Goal: Communication & Community: Answer question/provide support

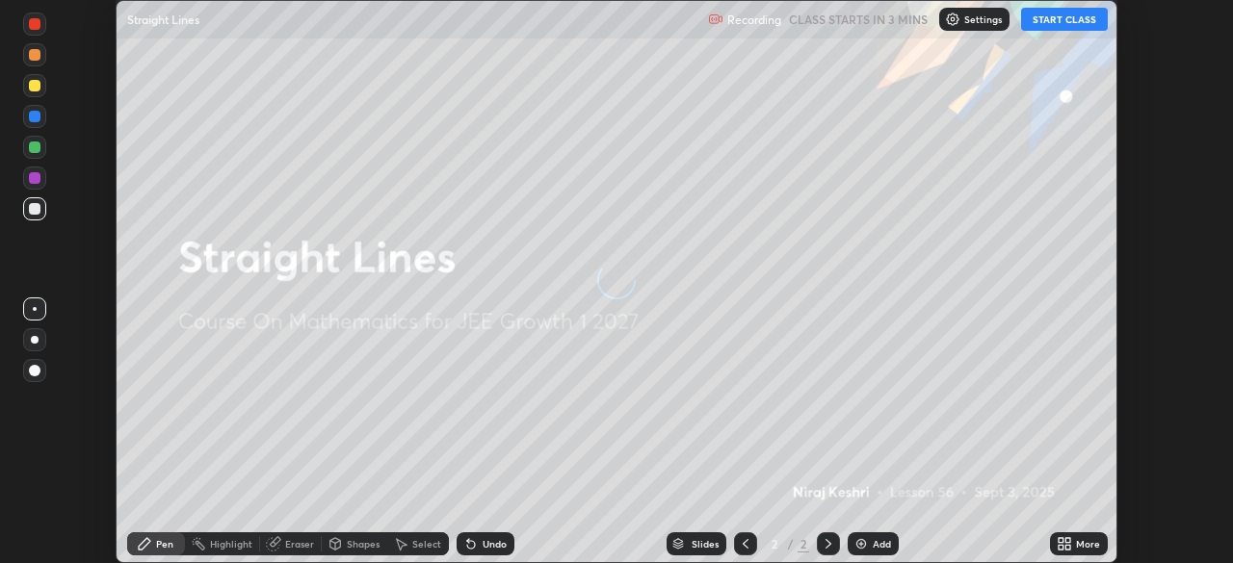
scroll to position [563, 1233]
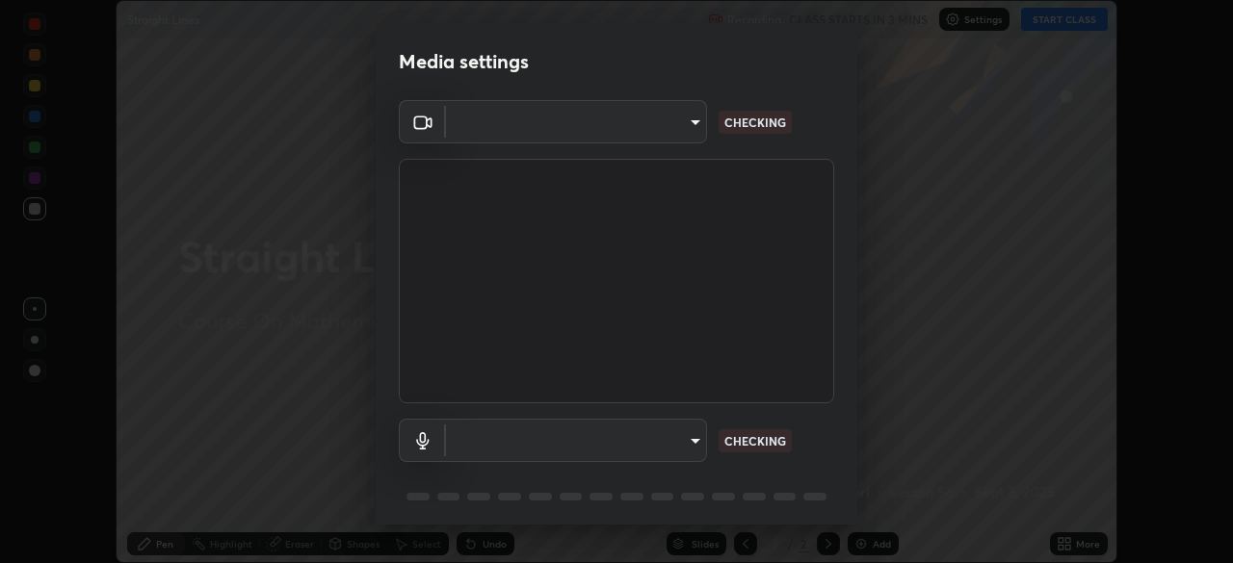
click at [655, 436] on body "Erase all Straight Lines Recording CLASS STARTS IN 3 MINS Settings START CLASS …" at bounding box center [616, 281] width 1233 height 563
type input "2e9b027d6a4255688e554df818383ce9ed5f881db366686a8468352ce6a31e43"
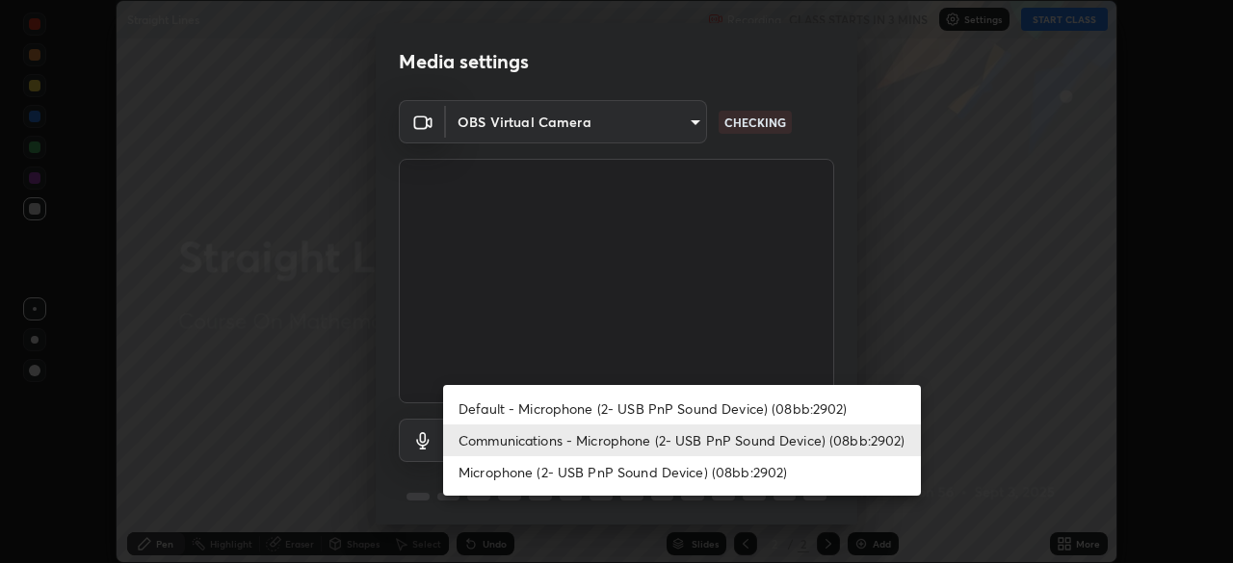
click at [563, 409] on li "Default - Microphone (2- USB PnP Sound Device) (08bb:2902)" at bounding box center [682, 409] width 478 height 32
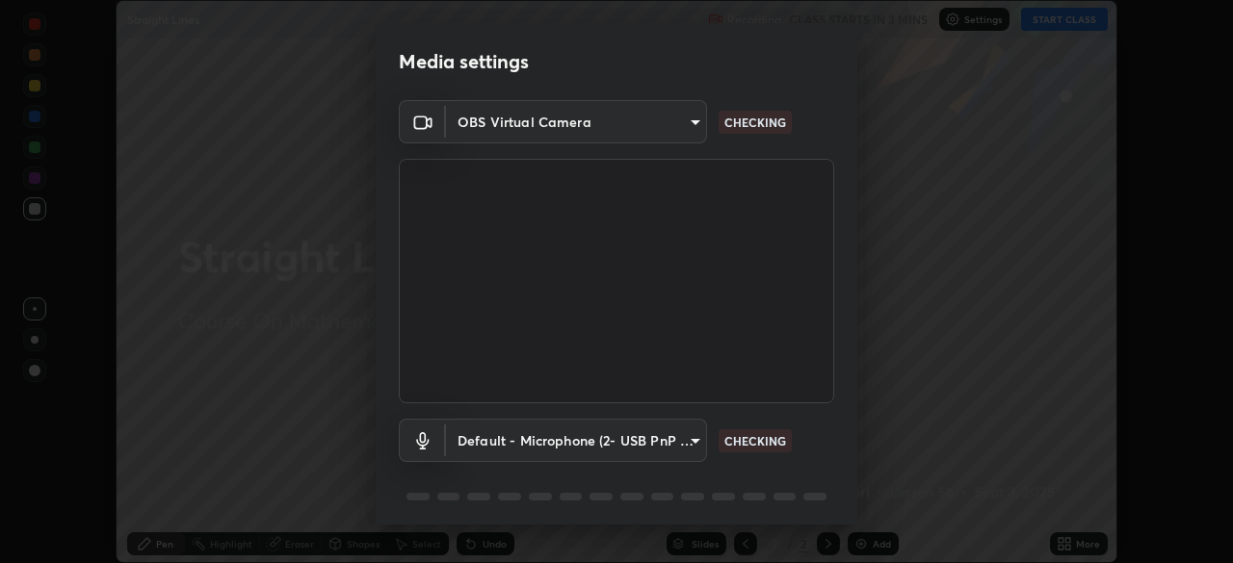
click at [591, 449] on body "Erase all Straight Lines Recording CLASS STARTS IN 3 MINS Settings START CLASS …" at bounding box center [616, 281] width 1233 height 563
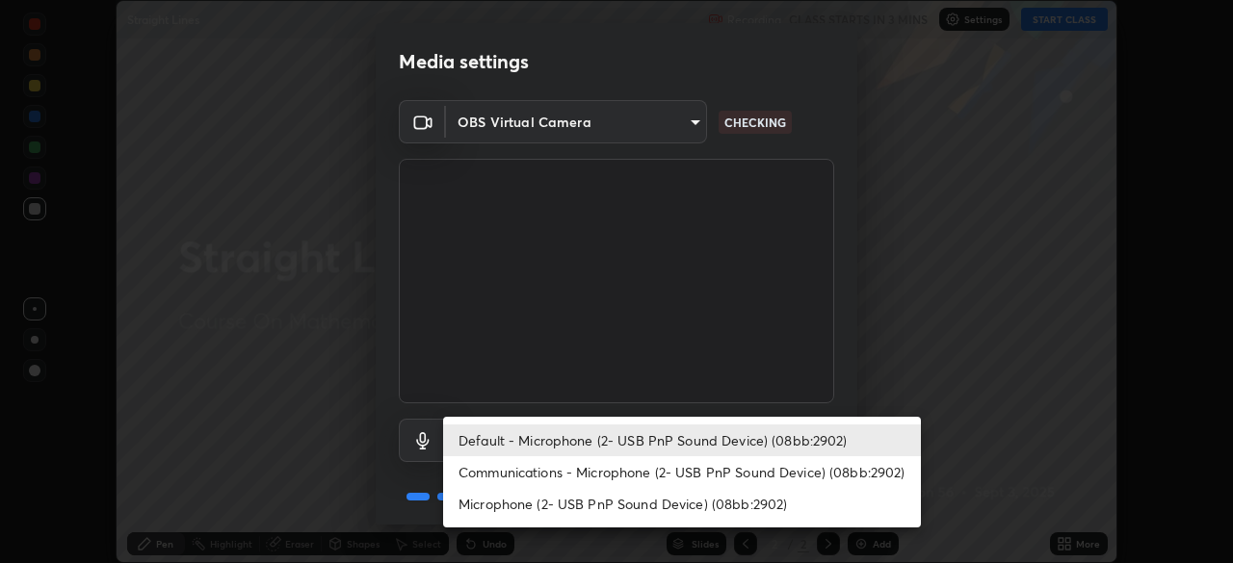
click at [571, 477] on li "Communications - Microphone (2- USB PnP Sound Device) (08bb:2902)" at bounding box center [682, 472] width 478 height 32
type input "communications"
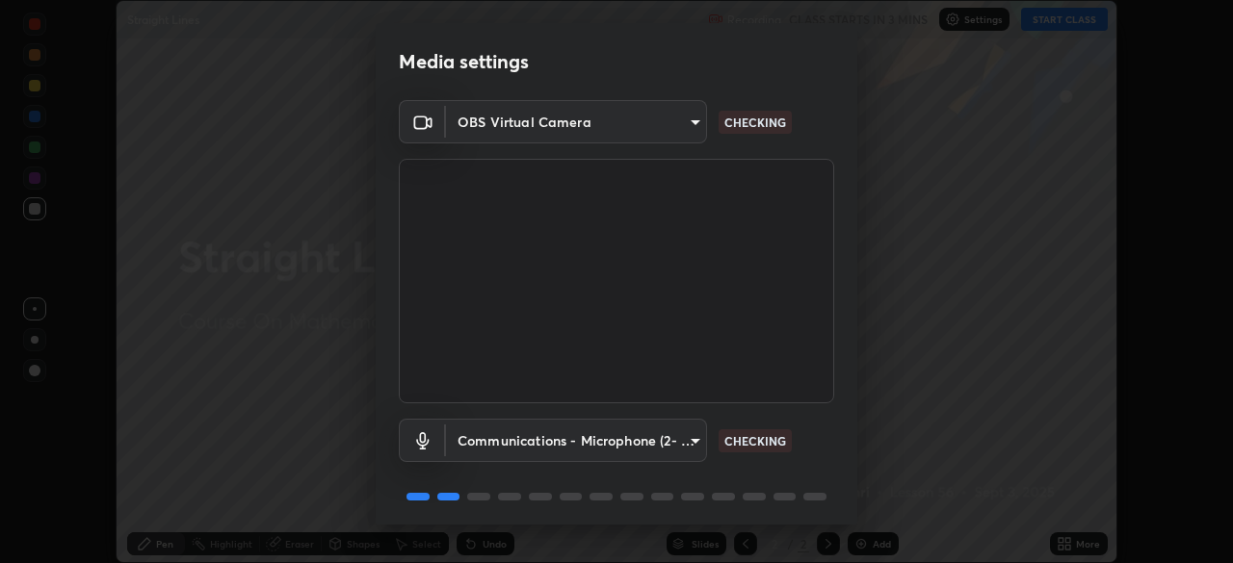
scroll to position [68, 0]
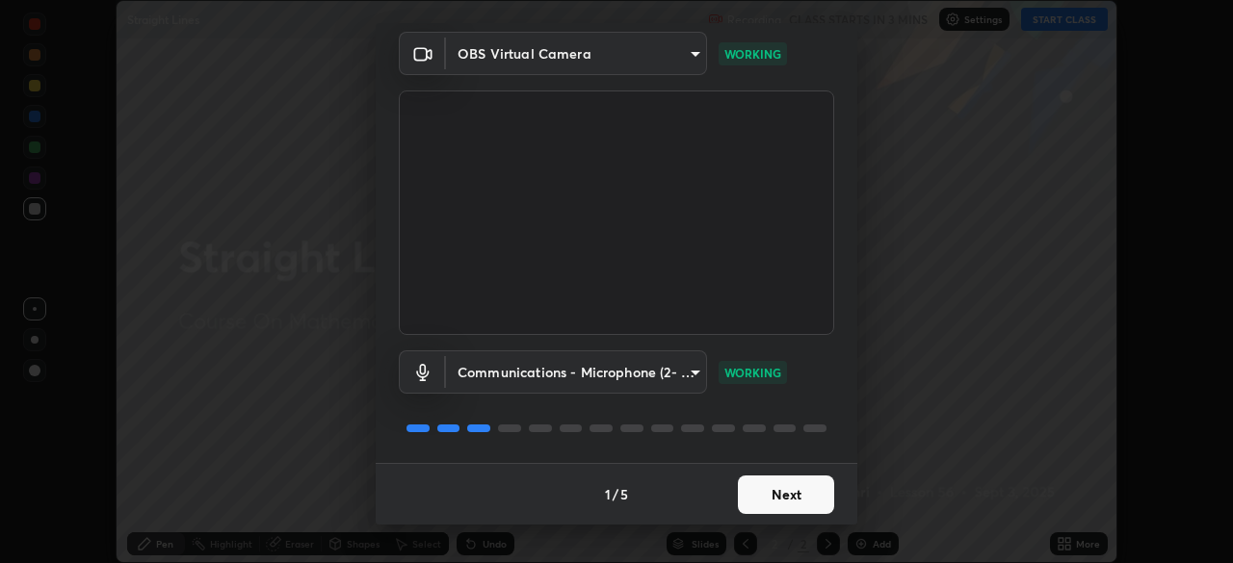
click at [758, 492] on button "Next" at bounding box center [786, 495] width 96 height 39
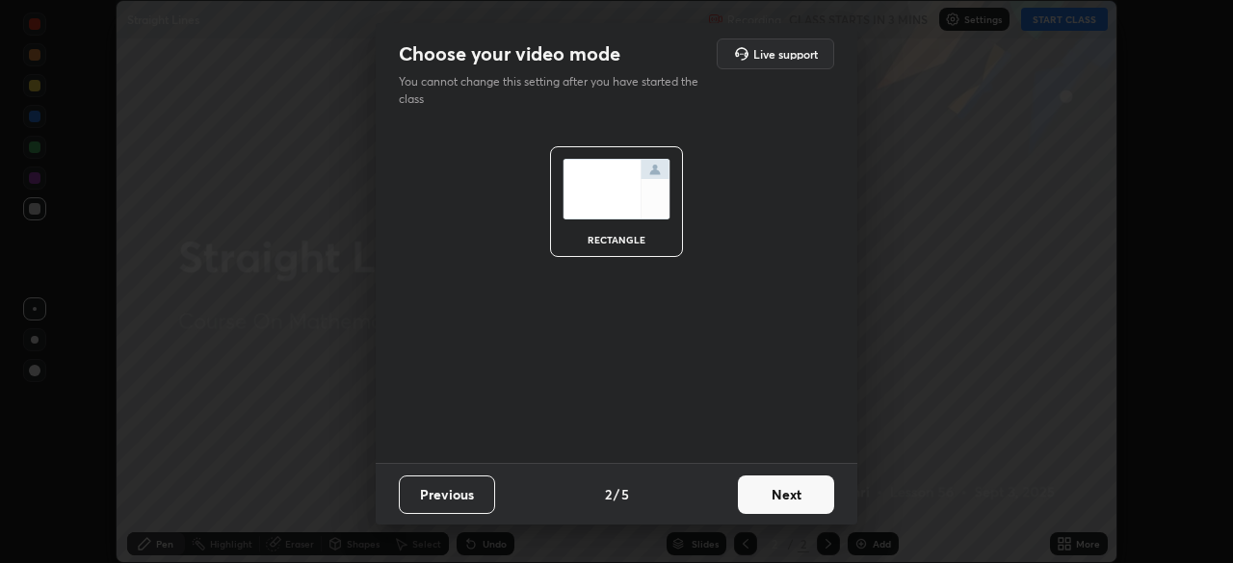
click at [786, 497] on button "Next" at bounding box center [786, 495] width 96 height 39
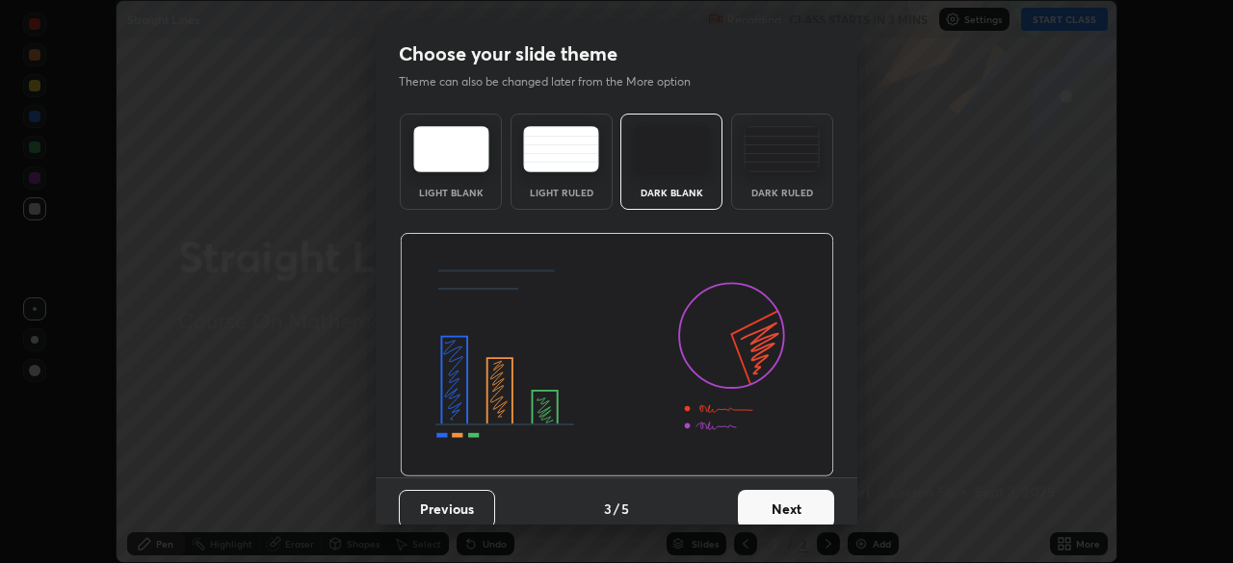
click at [792, 498] on button "Next" at bounding box center [786, 509] width 96 height 39
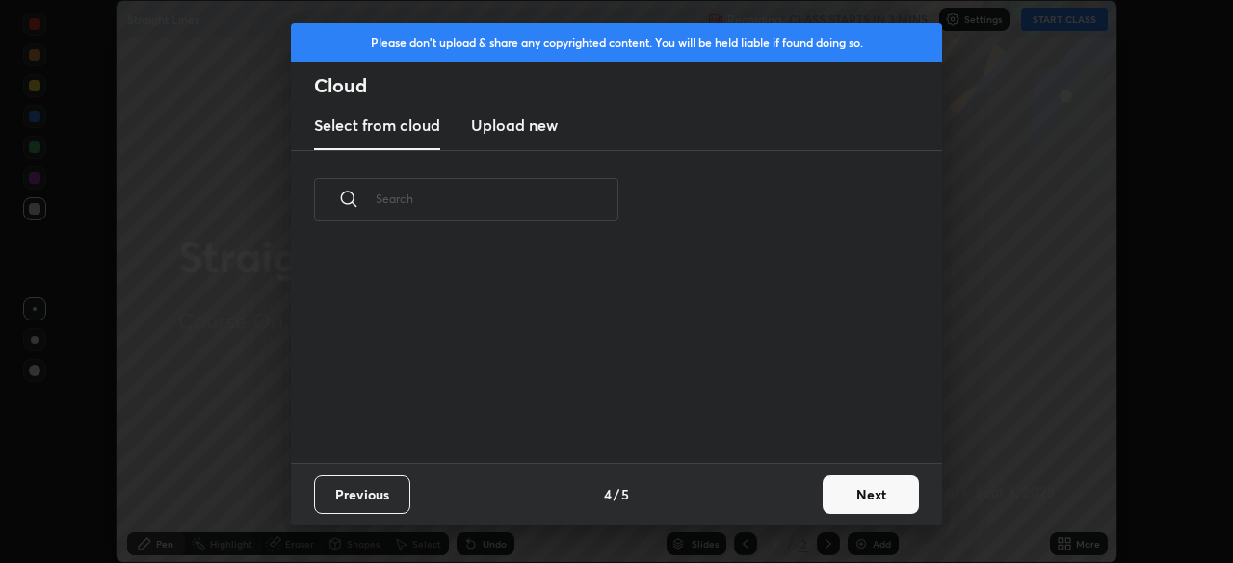
click at [834, 498] on button "Next" at bounding box center [870, 495] width 96 height 39
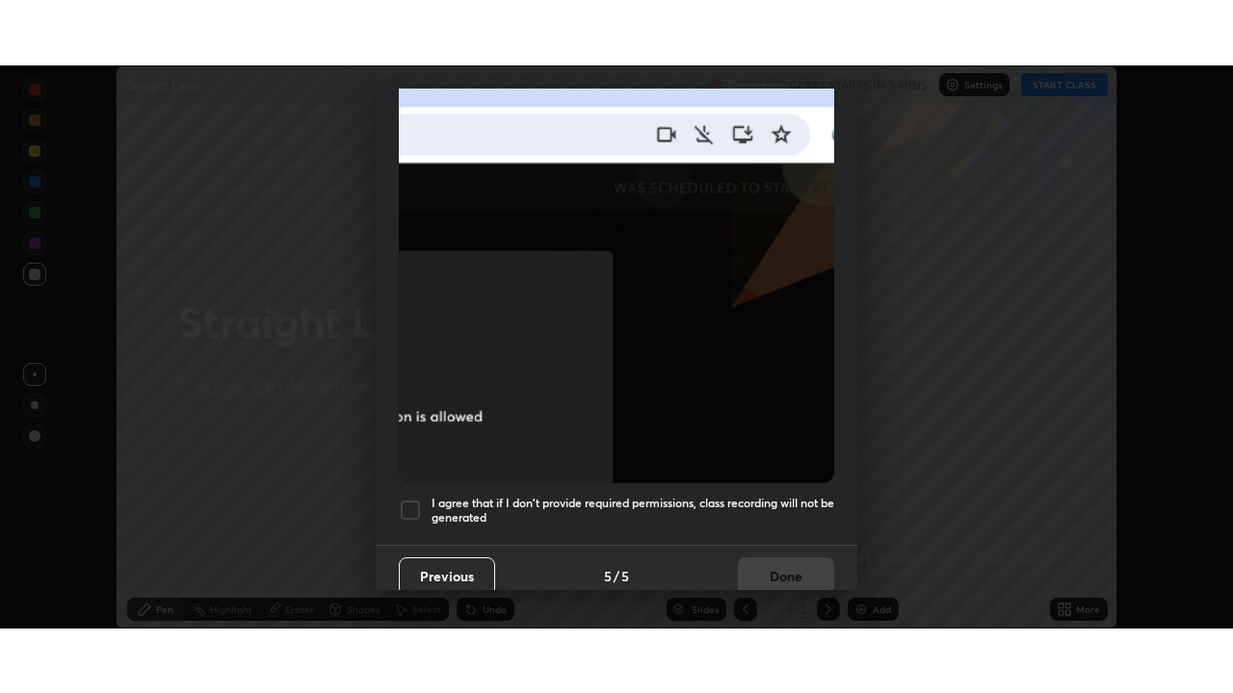
scroll to position [461, 0]
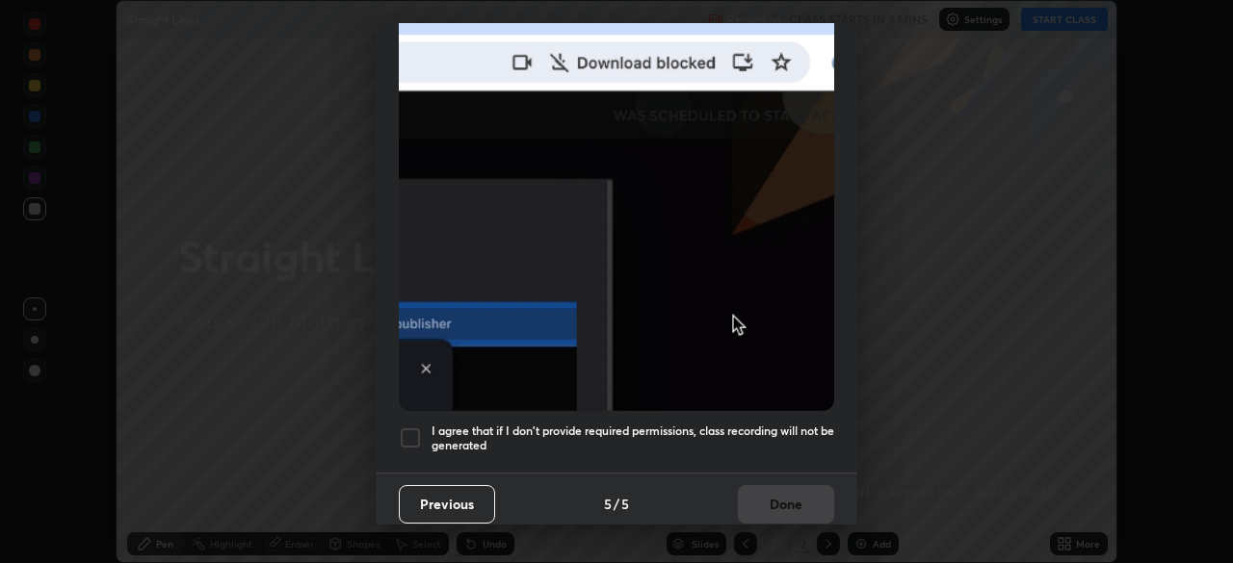
click at [409, 427] on div at bounding box center [410, 438] width 23 height 23
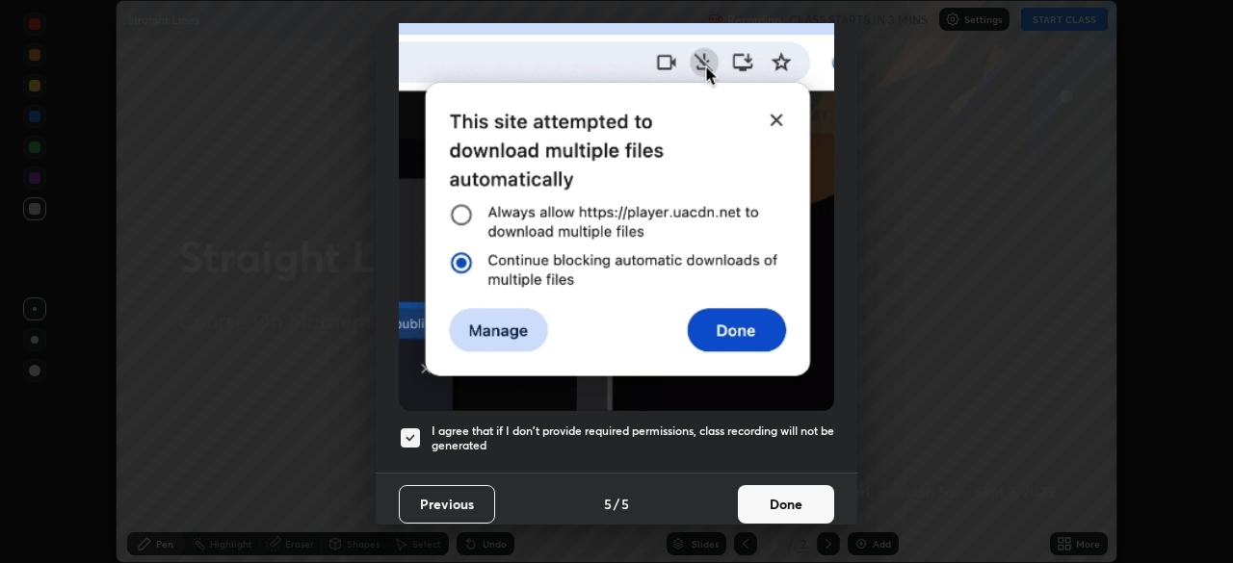
click at [770, 498] on button "Done" at bounding box center [786, 504] width 96 height 39
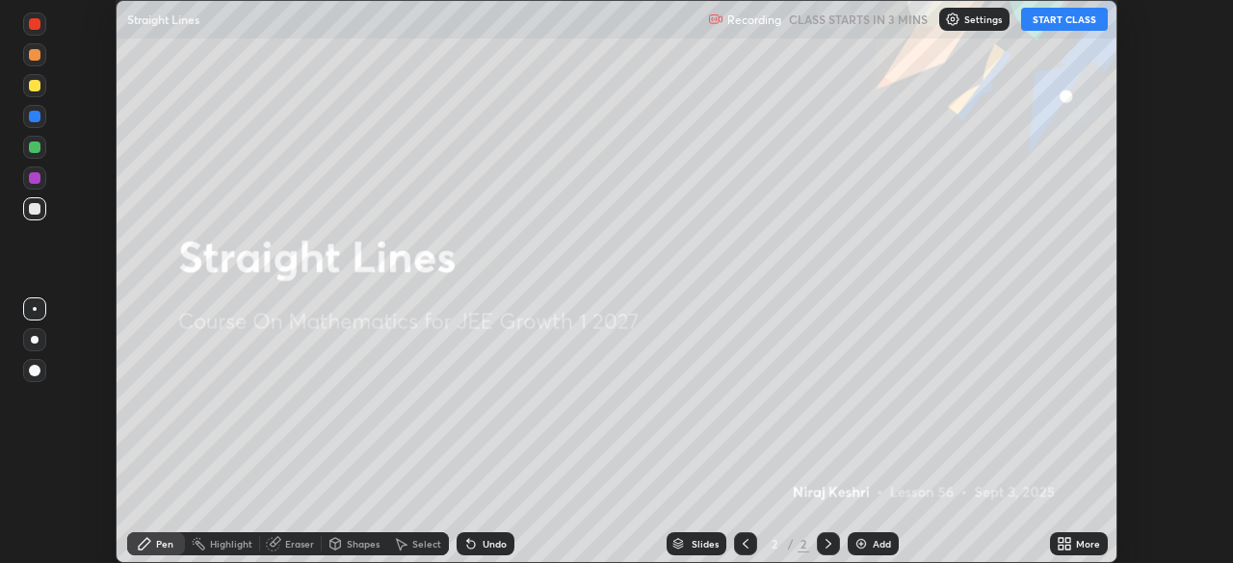
click at [1061, 14] on button "START CLASS" at bounding box center [1064, 19] width 87 height 23
click at [1075, 542] on div "More" at bounding box center [1079, 543] width 58 height 23
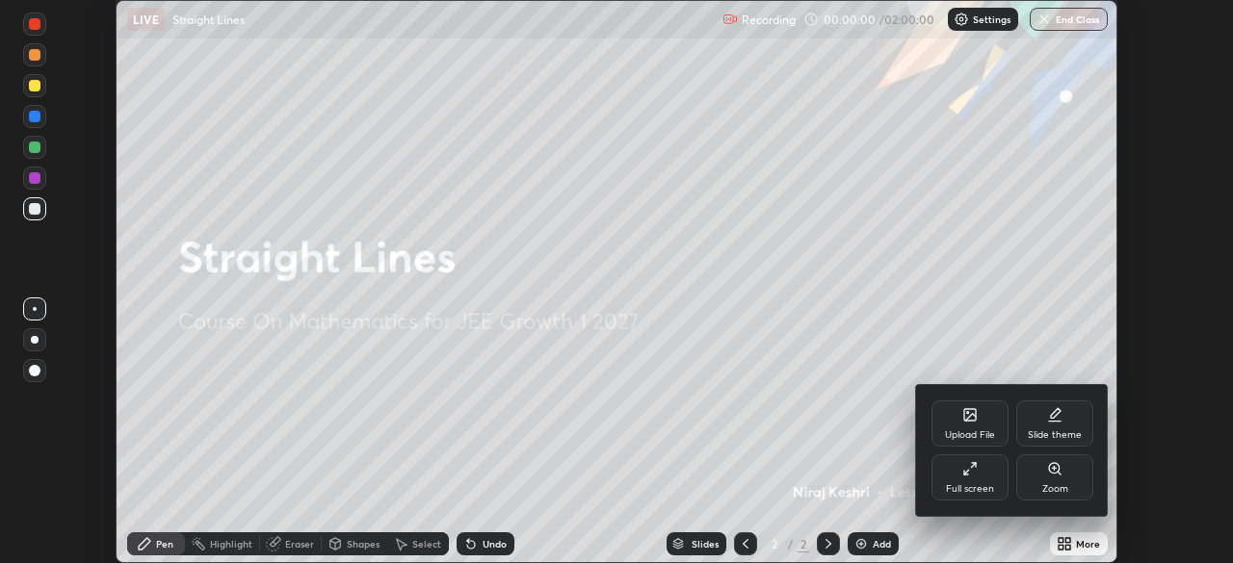
click at [959, 478] on div "Full screen" at bounding box center [969, 477] width 77 height 46
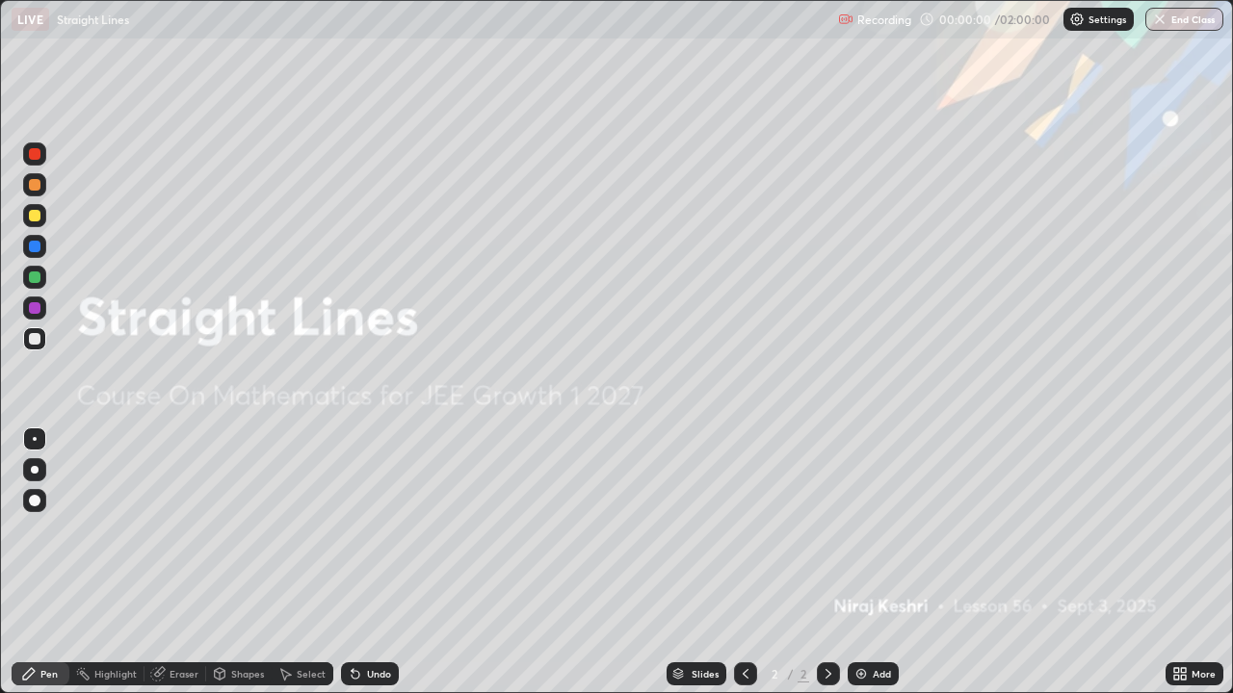
scroll to position [693, 1233]
click at [872, 562] on div "Add" at bounding box center [881, 674] width 18 height 10
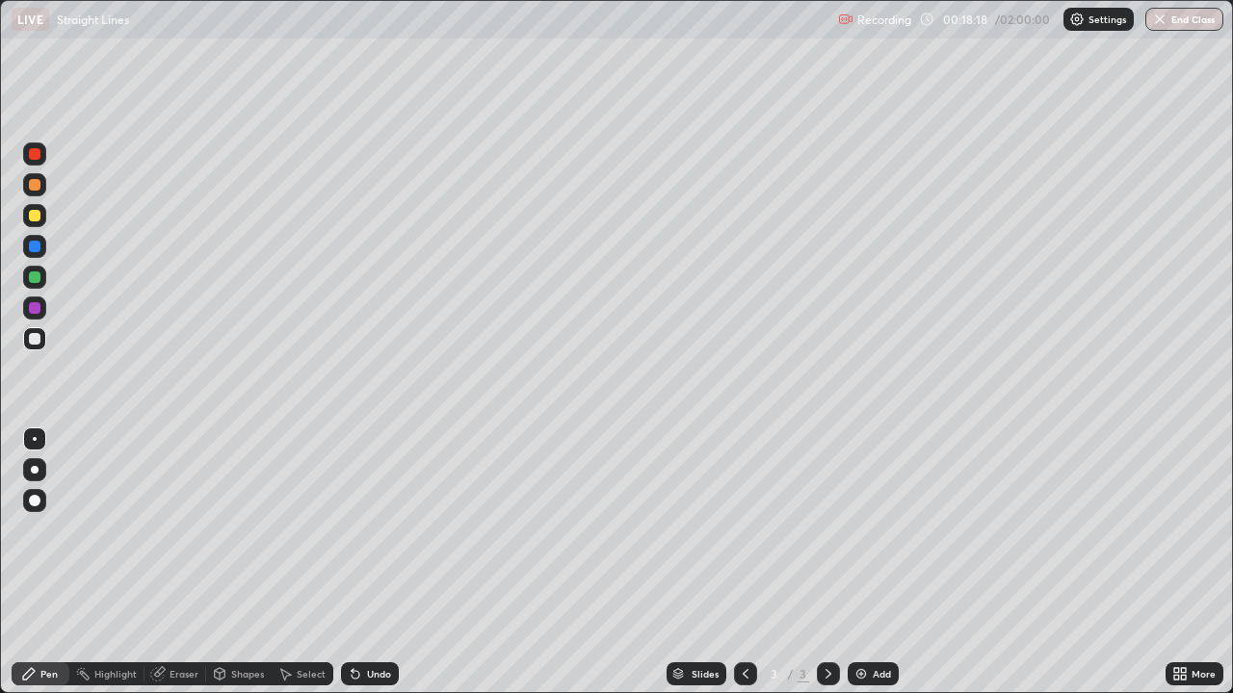
click at [33, 214] on div at bounding box center [35, 216] width 12 height 12
click at [41, 345] on div at bounding box center [34, 338] width 23 height 23
click at [36, 218] on div at bounding box center [35, 216] width 12 height 12
click at [39, 281] on div at bounding box center [35, 278] width 12 height 12
click at [364, 562] on div "Undo" at bounding box center [370, 673] width 58 height 23
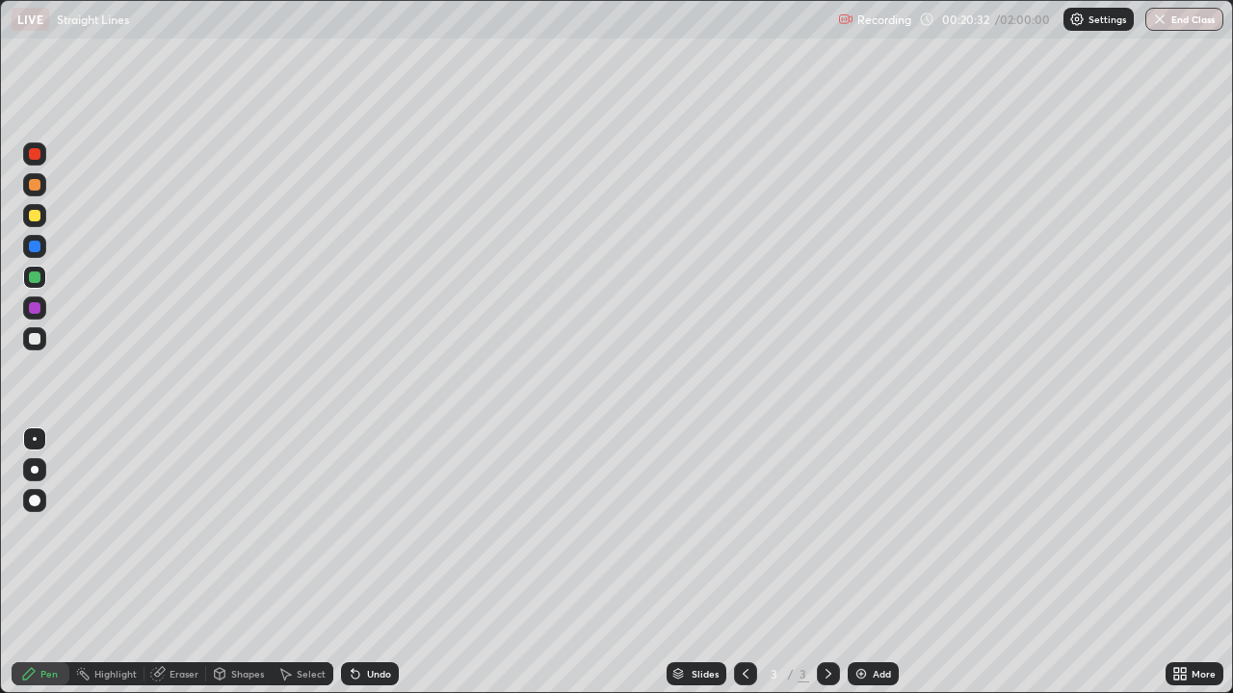
click at [362, 562] on div "Undo" at bounding box center [370, 673] width 58 height 23
click at [368, 562] on div "Undo" at bounding box center [370, 673] width 58 height 23
click at [364, 562] on div "Undo" at bounding box center [370, 673] width 58 height 23
click at [34, 348] on div at bounding box center [34, 338] width 23 height 23
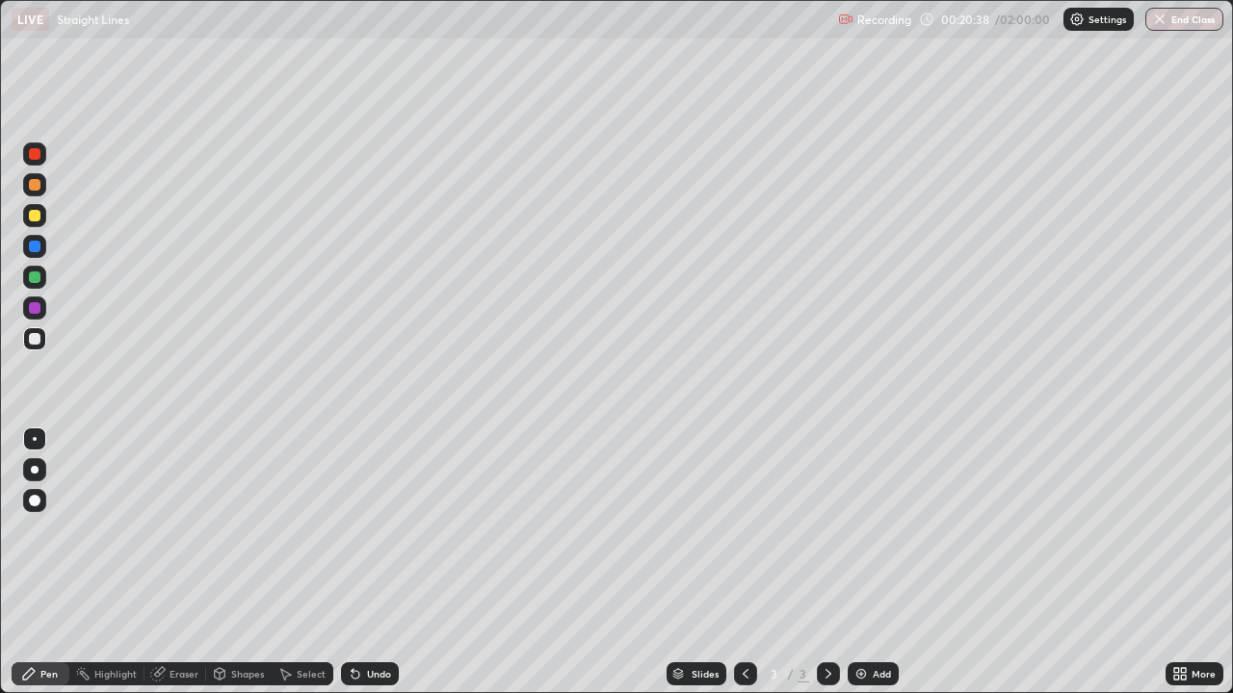
click at [162, 562] on icon at bounding box center [157, 674] width 13 height 13
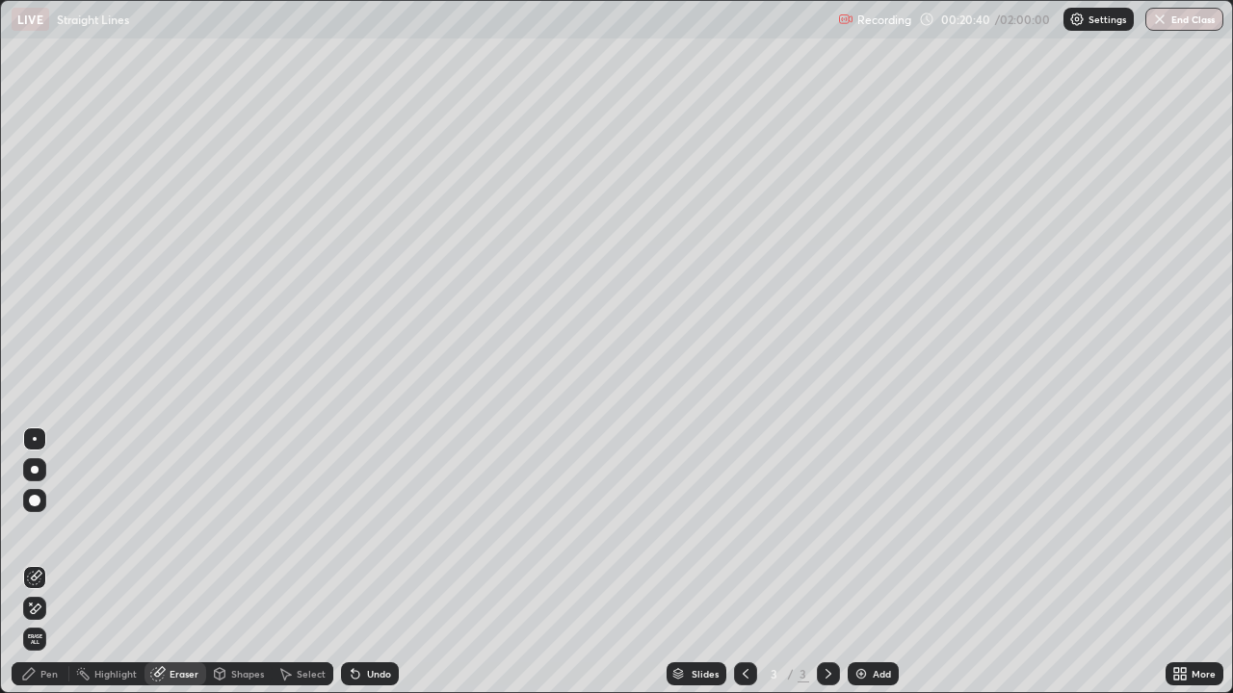
click at [47, 562] on div "Pen" at bounding box center [48, 674] width 17 height 10
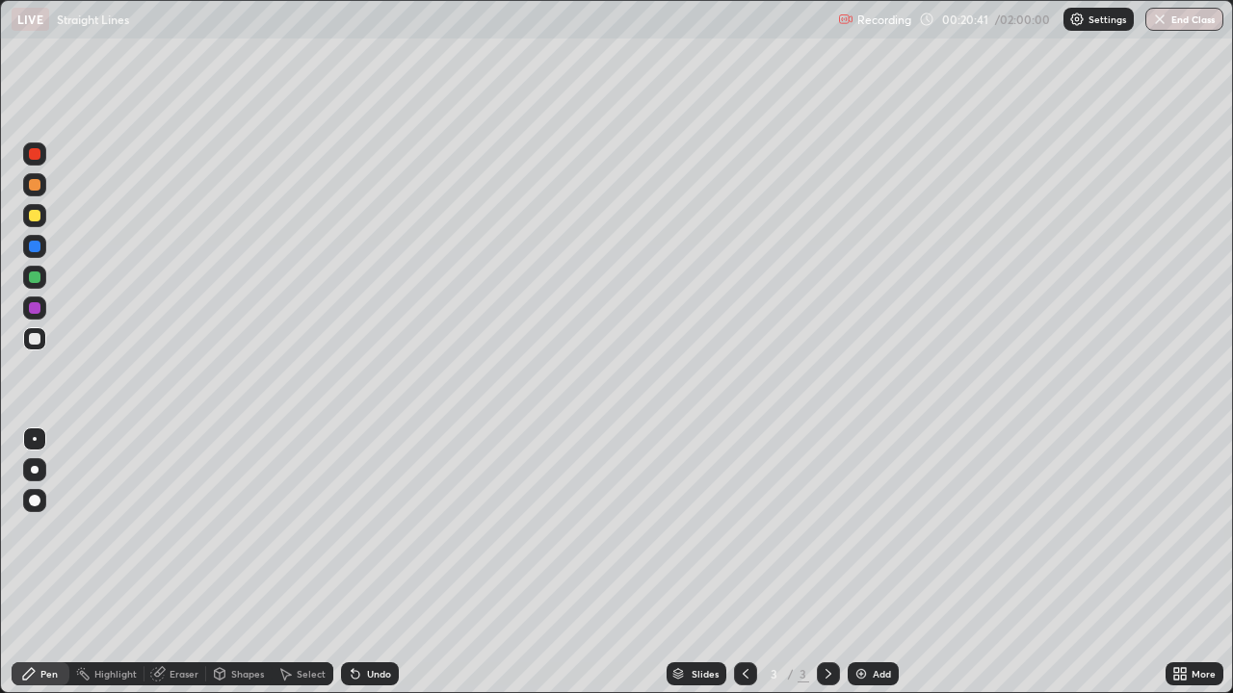
click at [180, 562] on div "Eraser" at bounding box center [183, 674] width 29 height 10
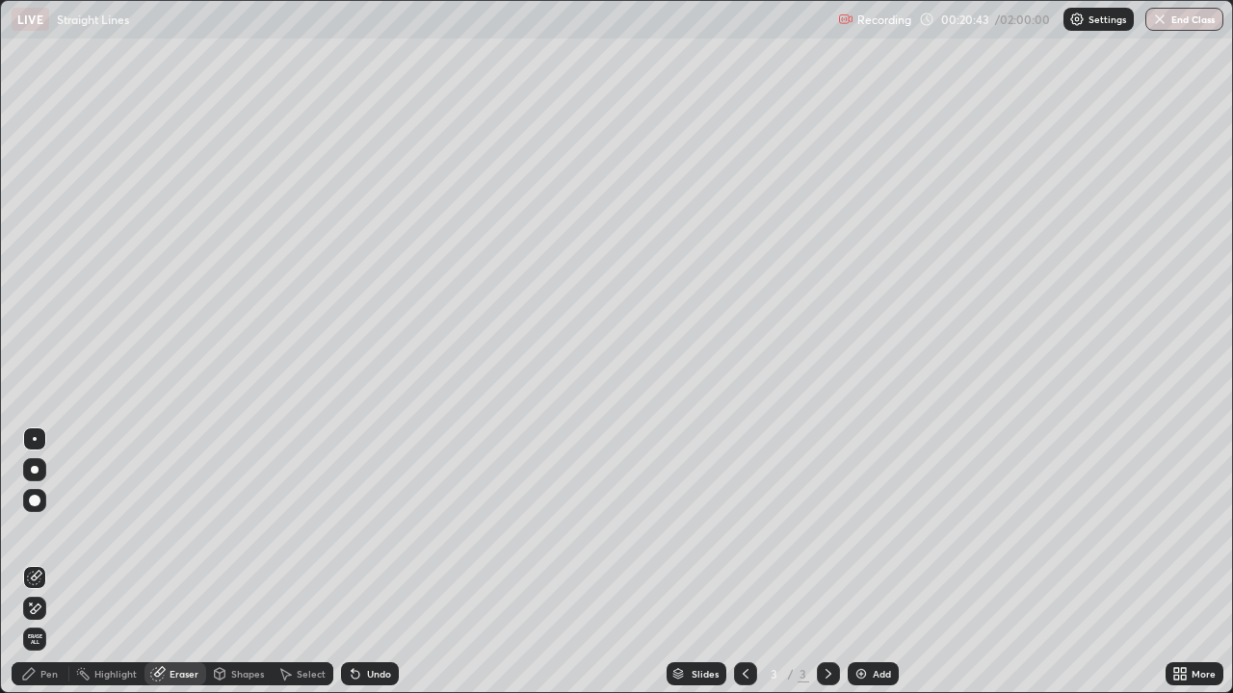
click at [20, 562] on div "Pen" at bounding box center [41, 673] width 58 height 23
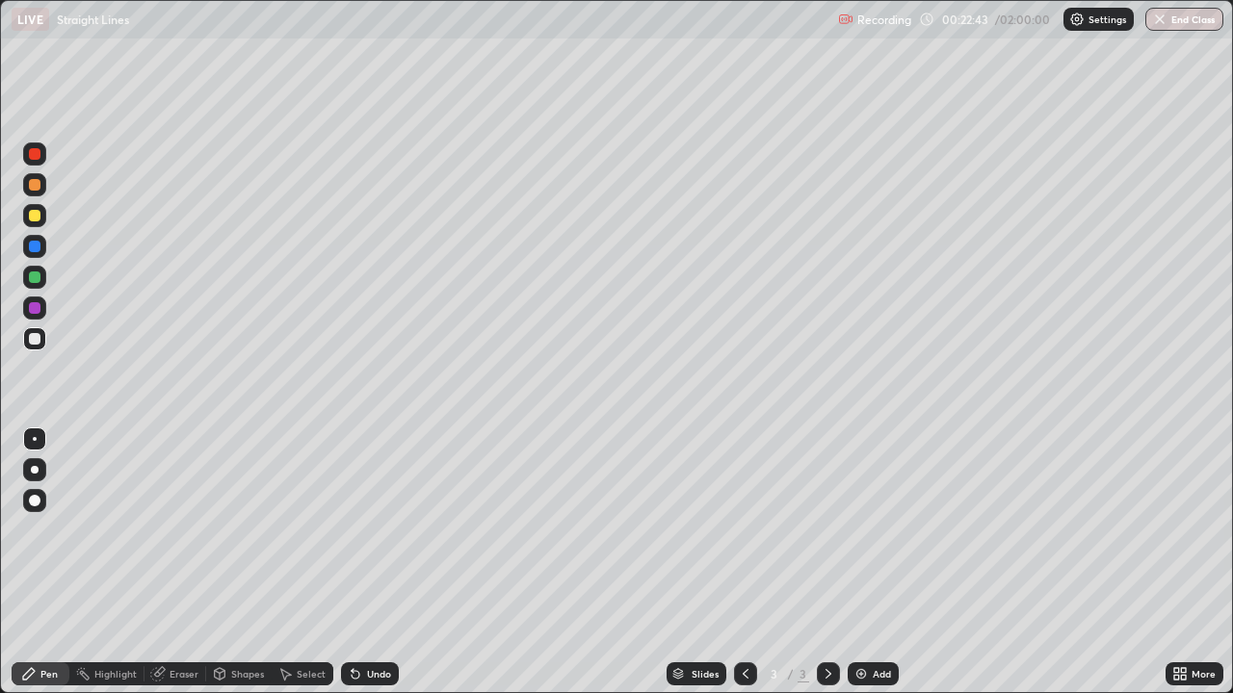
click at [173, 562] on div "Eraser" at bounding box center [183, 674] width 29 height 10
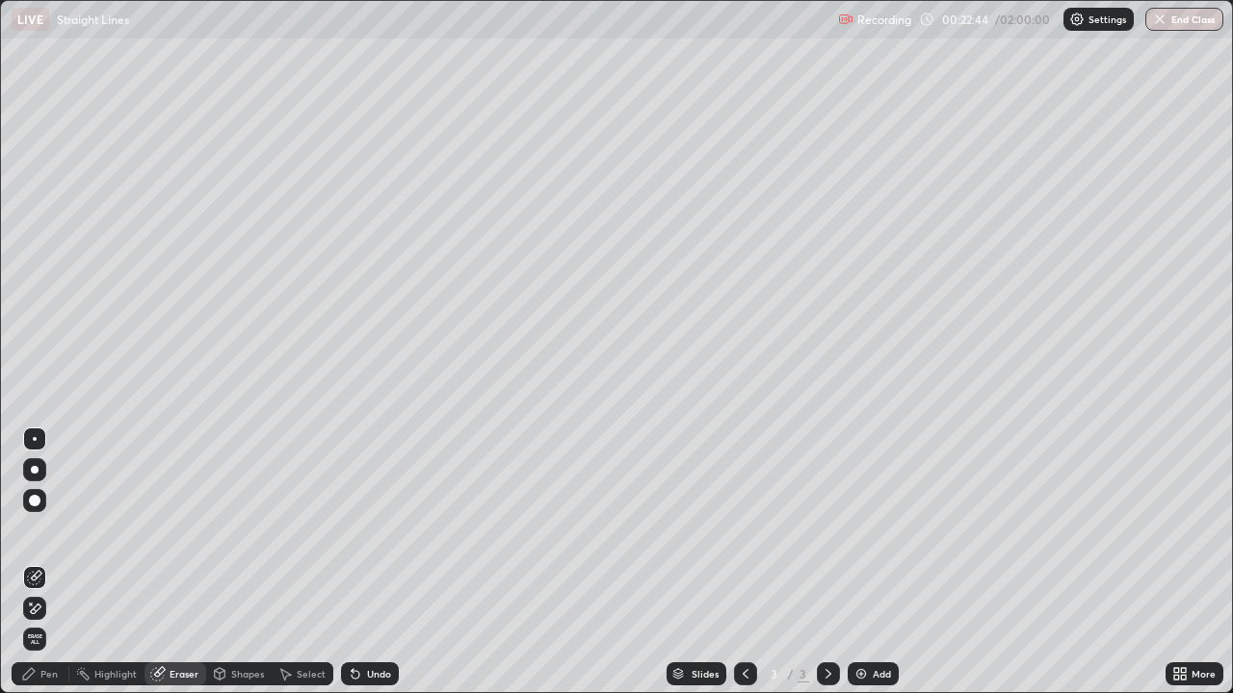
click at [36, 504] on div at bounding box center [35, 501] width 12 height 12
click at [54, 562] on div "Pen" at bounding box center [48, 674] width 17 height 10
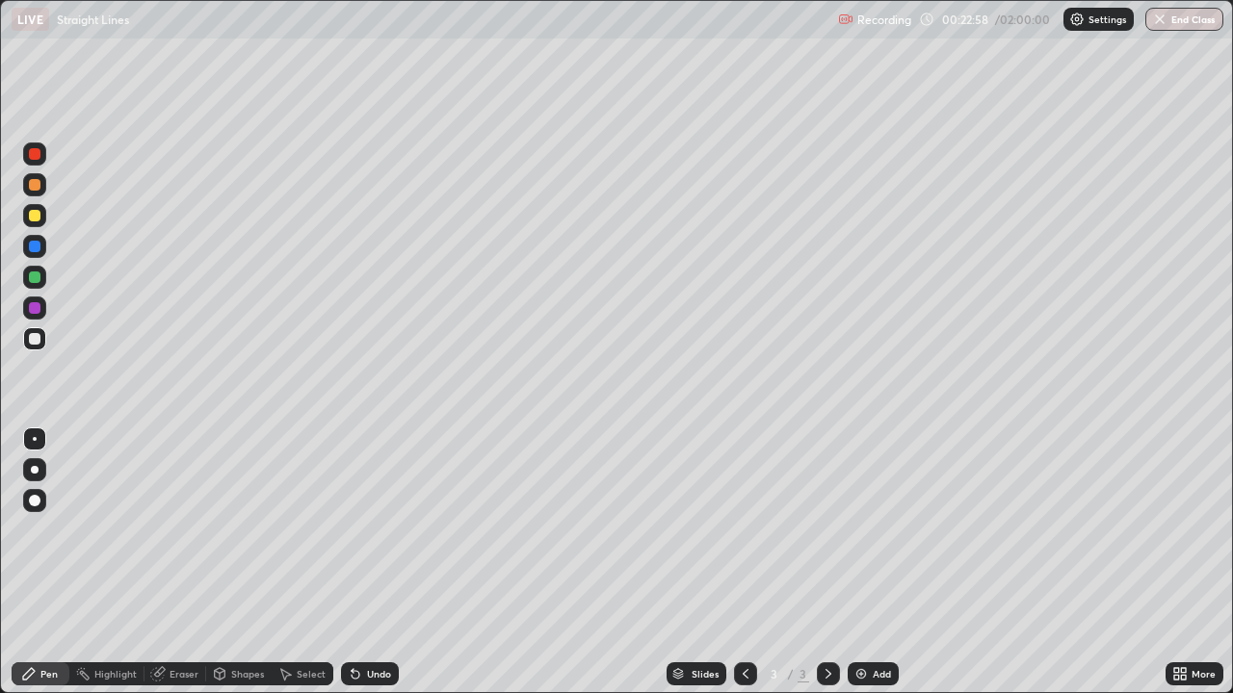
click at [39, 213] on div at bounding box center [35, 216] width 12 height 12
click at [873, 562] on div "Add" at bounding box center [881, 674] width 18 height 10
click at [179, 562] on div "Eraser" at bounding box center [183, 674] width 29 height 10
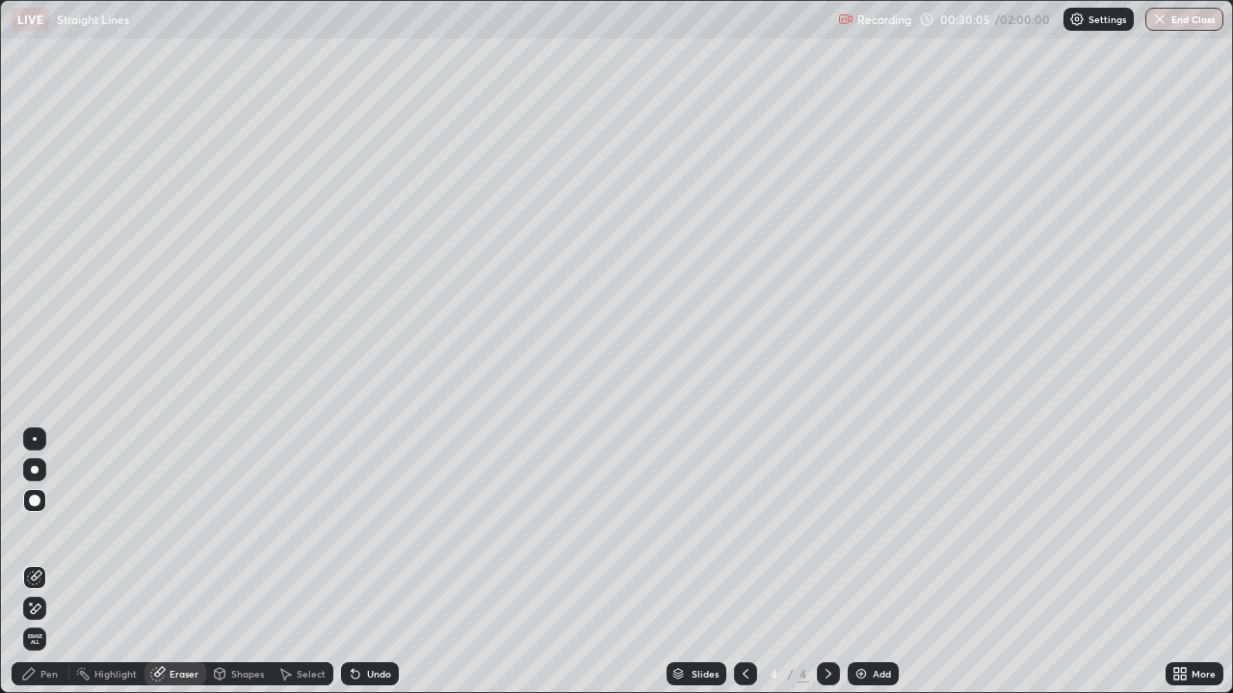
click at [46, 562] on div "Pen" at bounding box center [48, 674] width 17 height 10
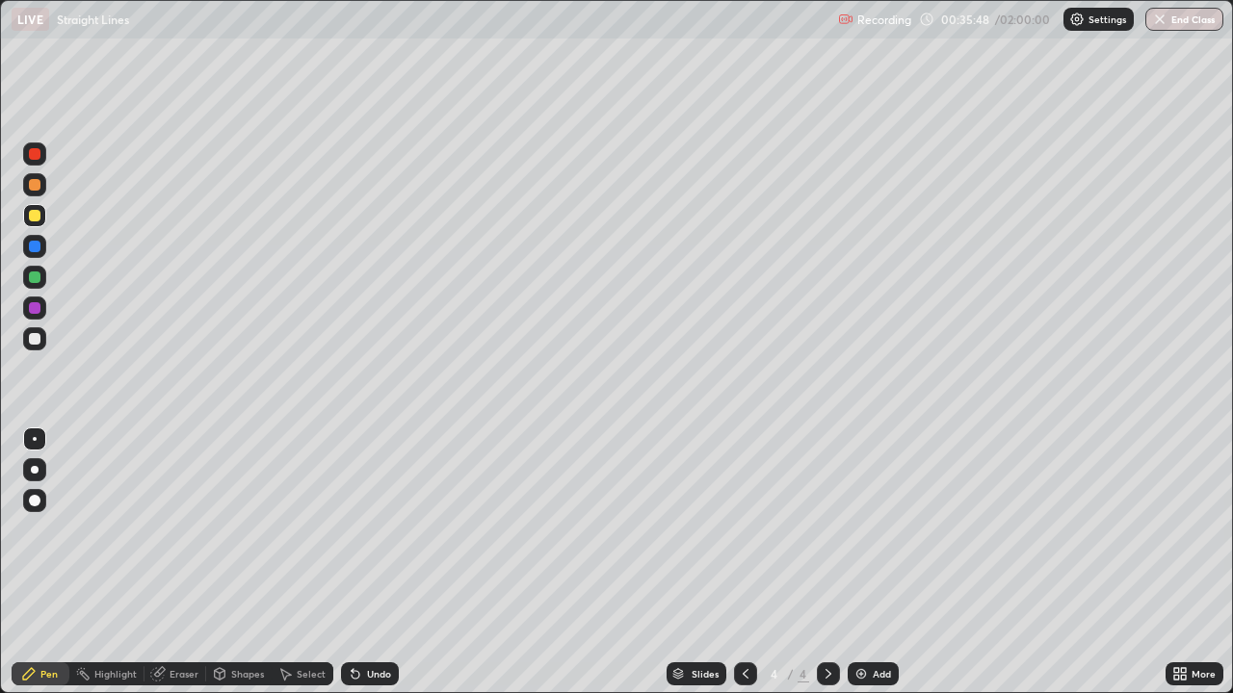
click at [856, 562] on div "Add" at bounding box center [872, 673] width 51 height 23
click at [32, 341] on div at bounding box center [35, 339] width 12 height 12
click at [31, 217] on div at bounding box center [35, 216] width 12 height 12
click at [856, 562] on img at bounding box center [860, 673] width 15 height 15
click at [35, 346] on div at bounding box center [34, 338] width 23 height 23
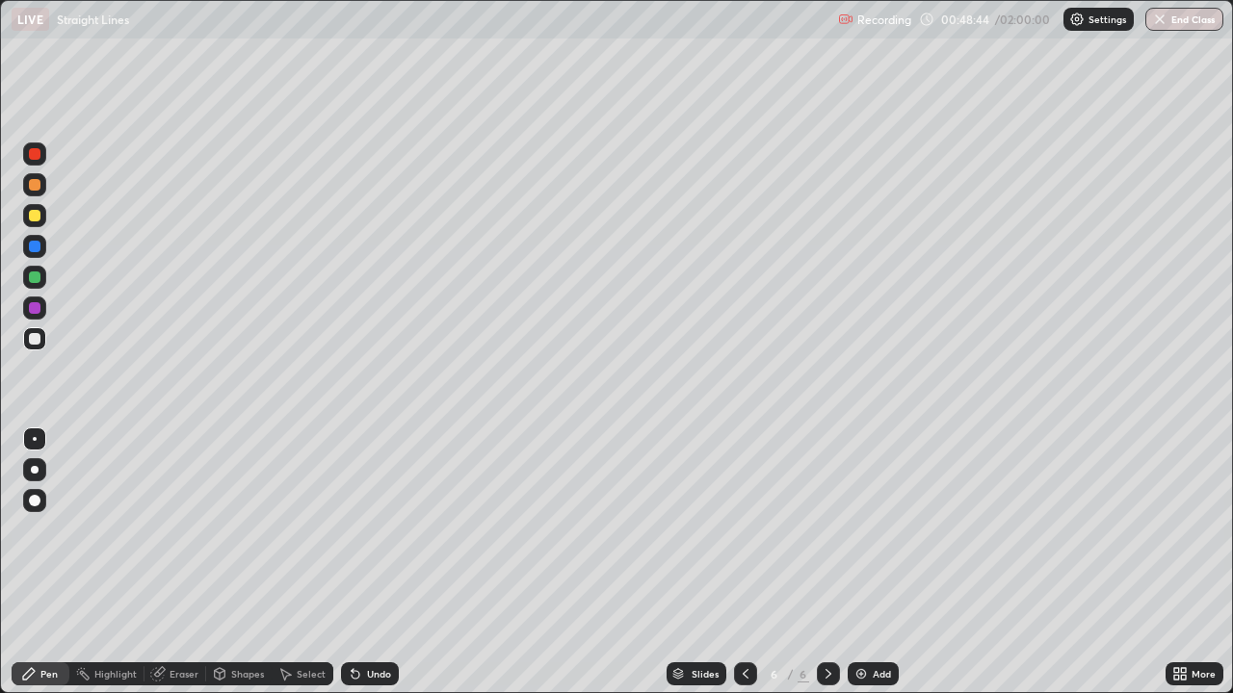
click at [170, 562] on div "Eraser" at bounding box center [183, 674] width 29 height 10
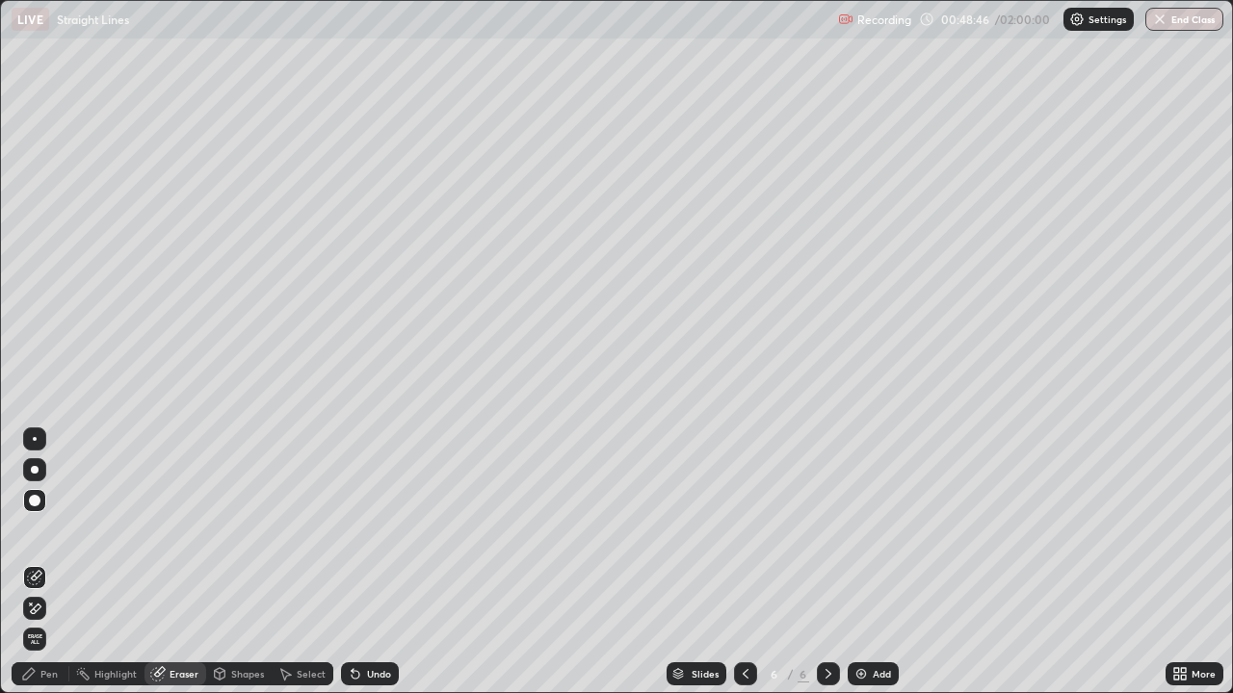
click at [48, 562] on div "Pen" at bounding box center [48, 674] width 17 height 10
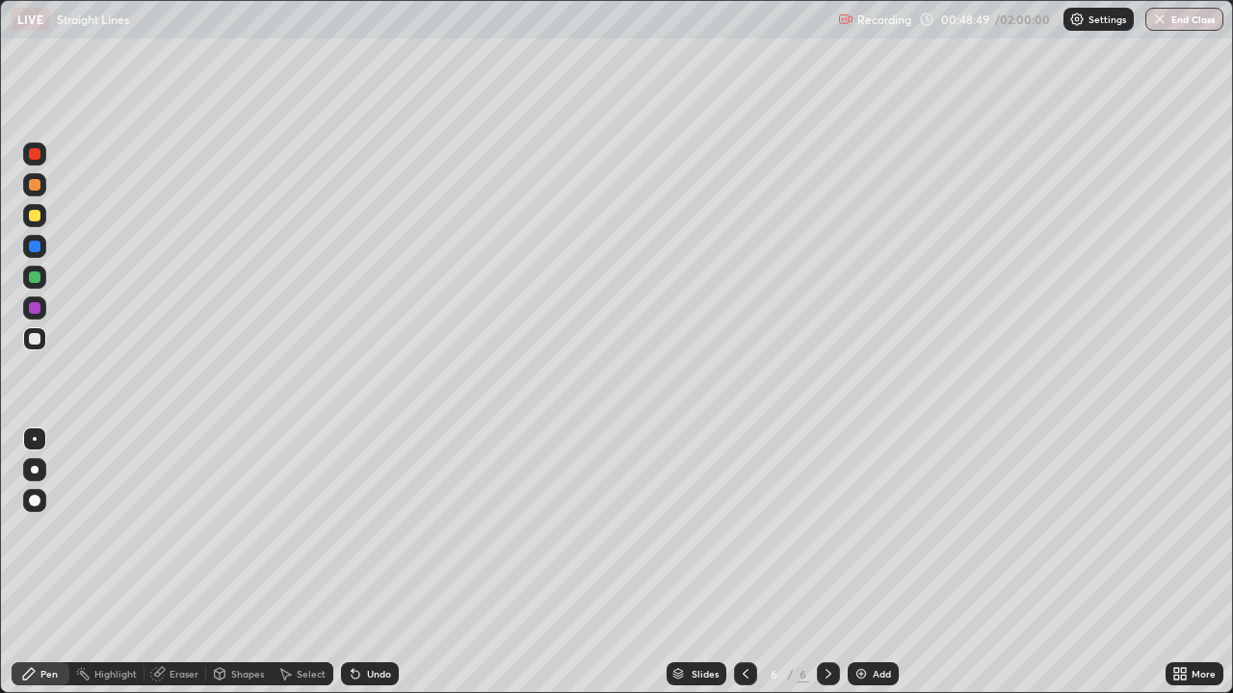
click at [37, 220] on div at bounding box center [35, 216] width 12 height 12
click at [29, 281] on div at bounding box center [34, 277] width 23 height 23
click at [858, 562] on img at bounding box center [860, 673] width 15 height 15
click at [36, 220] on div at bounding box center [35, 216] width 12 height 12
click at [38, 281] on div at bounding box center [35, 278] width 12 height 12
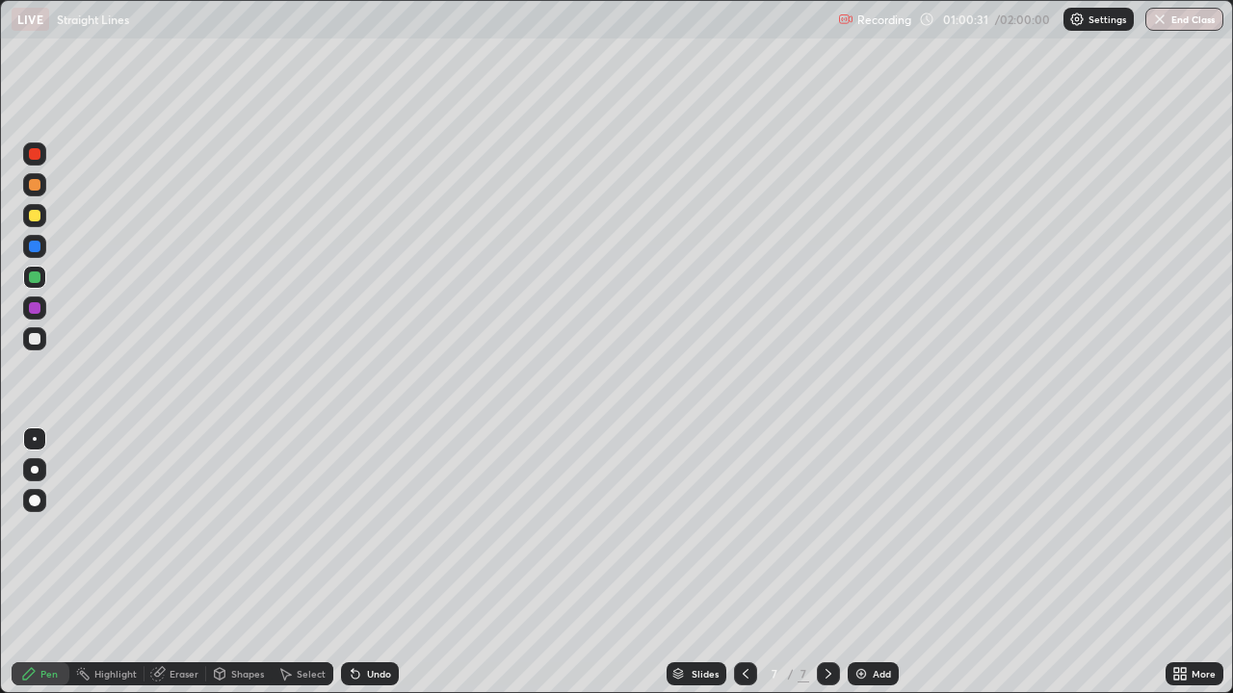
click at [29, 308] on div at bounding box center [35, 308] width 12 height 12
click at [33, 344] on div at bounding box center [35, 339] width 12 height 12
click at [361, 562] on div "Undo" at bounding box center [370, 673] width 58 height 23
click at [164, 562] on div "Eraser" at bounding box center [175, 673] width 62 height 23
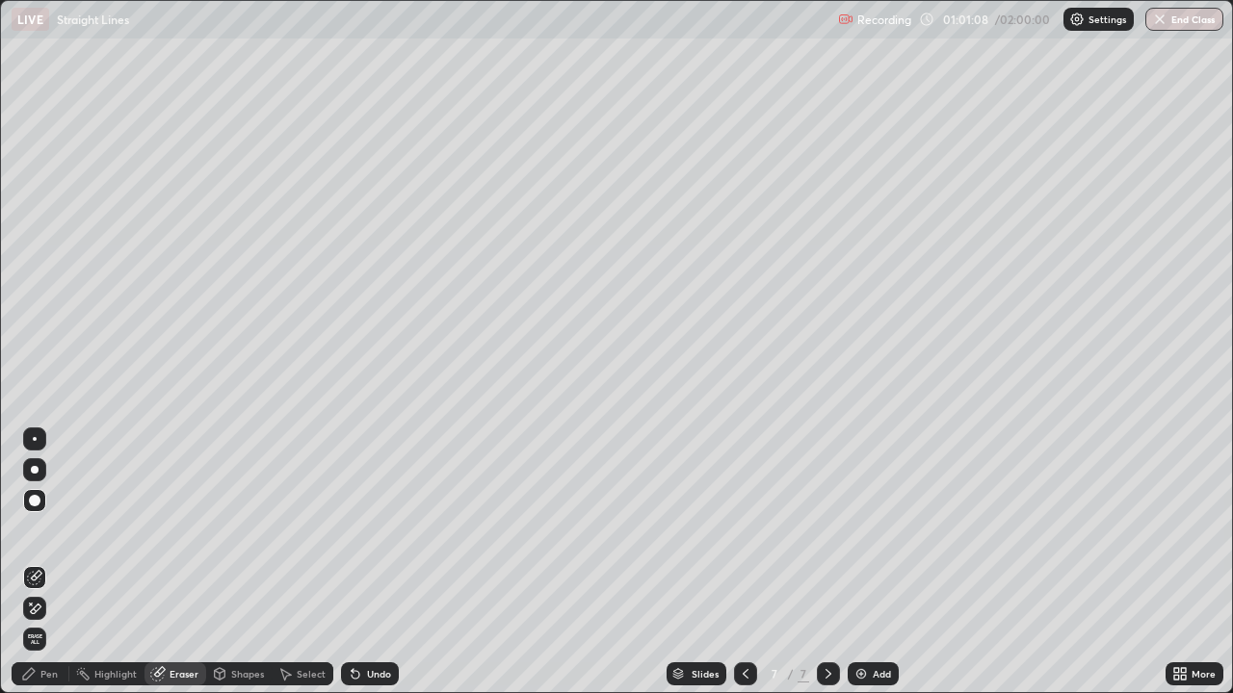
click at [39, 562] on div "Pen" at bounding box center [41, 673] width 58 height 23
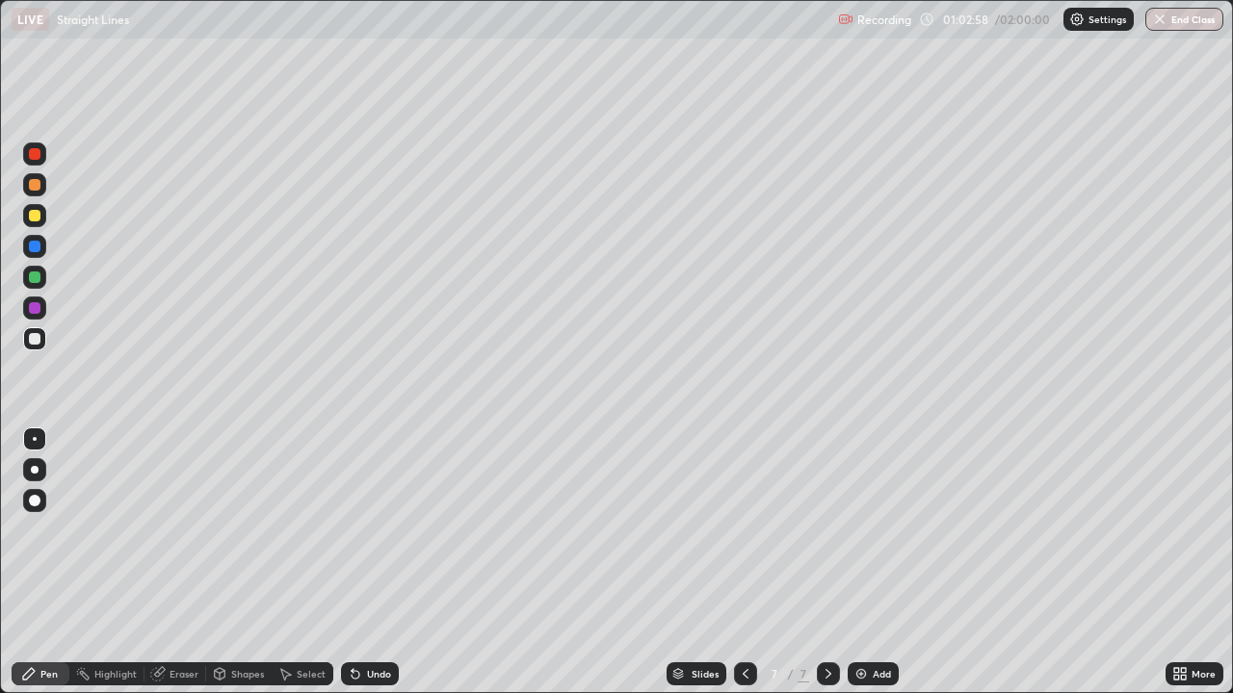
click at [169, 562] on div "Eraser" at bounding box center [175, 673] width 62 height 23
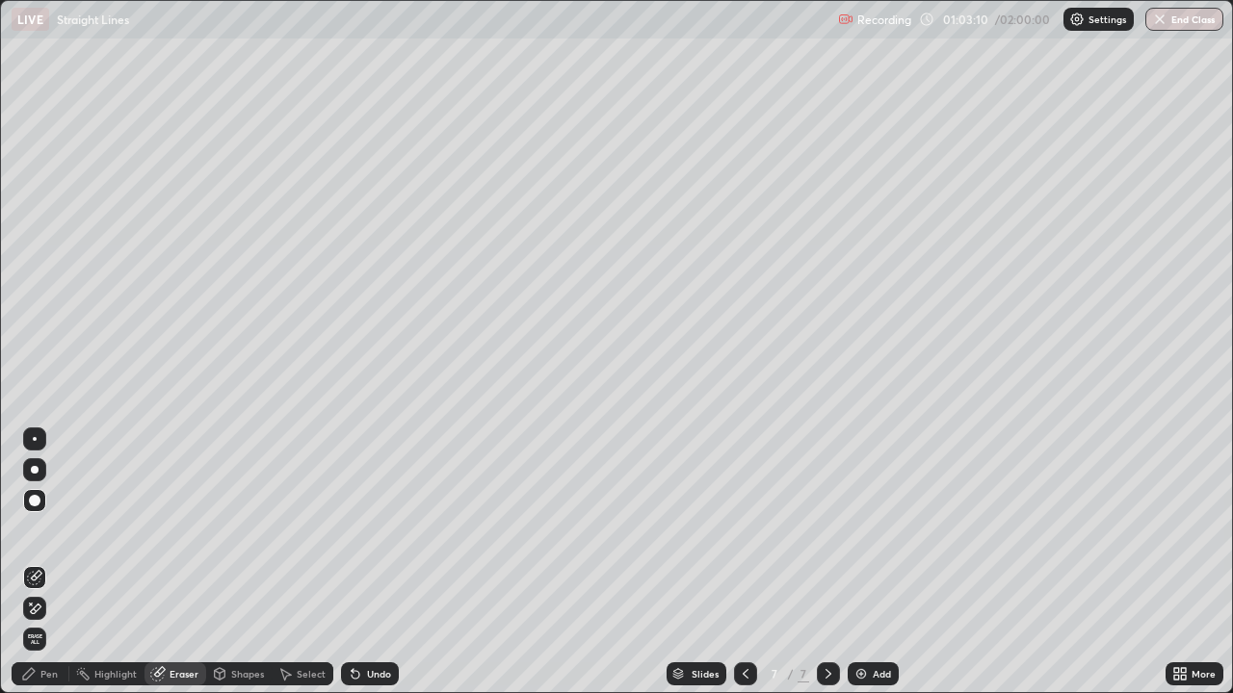
click at [40, 562] on div "Pen" at bounding box center [41, 673] width 58 height 23
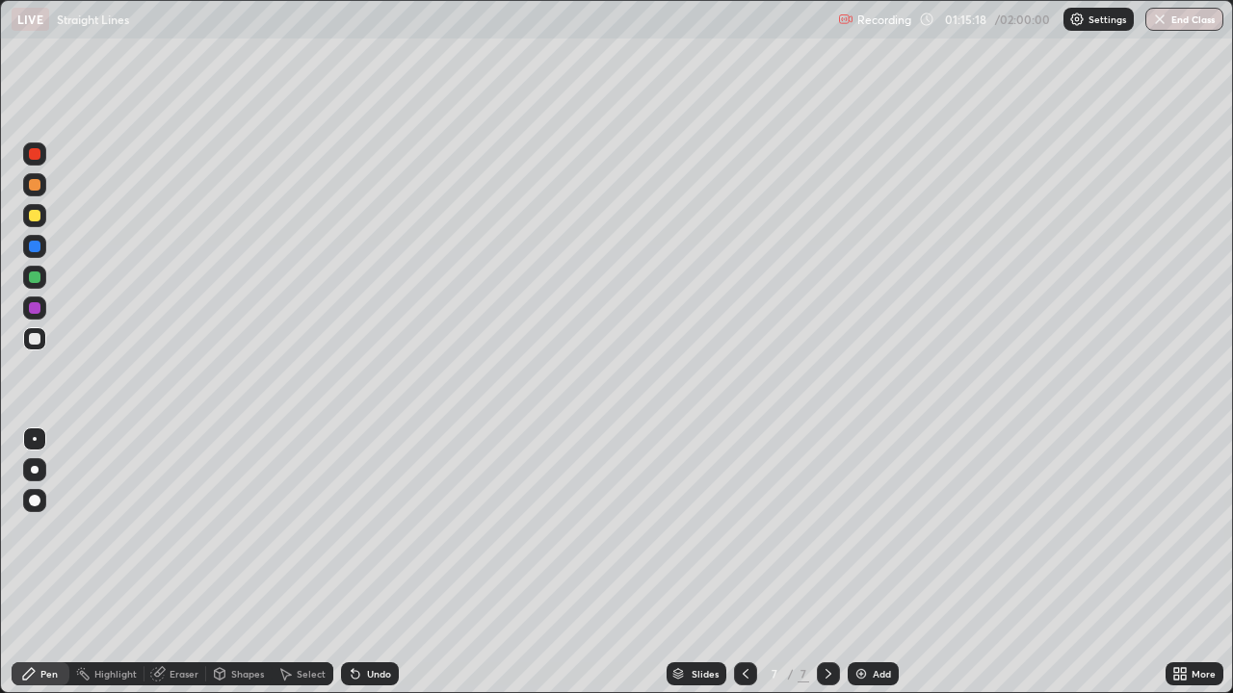
click at [865, 562] on img at bounding box center [860, 673] width 15 height 15
click at [42, 221] on div at bounding box center [34, 215] width 23 height 23
click at [367, 562] on div "Undo" at bounding box center [370, 673] width 58 height 23
click at [373, 562] on div "Undo" at bounding box center [379, 674] width 24 height 10
click at [367, 562] on div "Undo" at bounding box center [379, 674] width 24 height 10
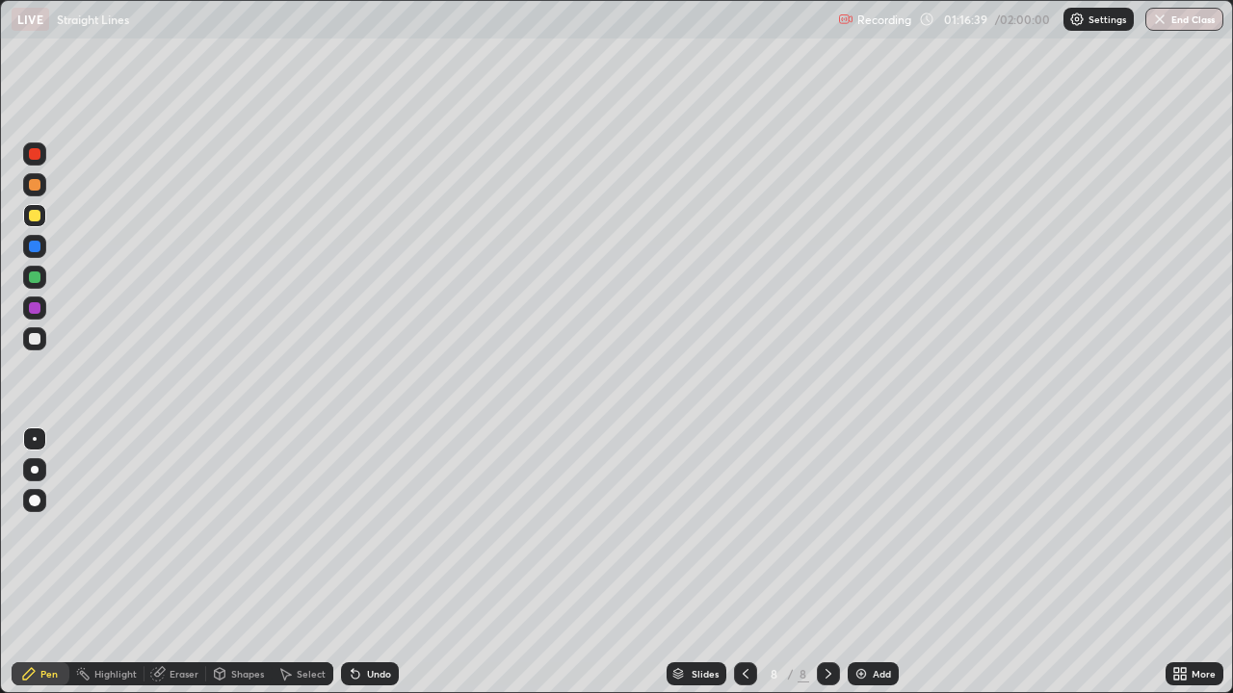
click at [29, 344] on div at bounding box center [34, 338] width 23 height 23
click at [351, 562] on icon at bounding box center [352, 670] width 2 height 2
click at [381, 562] on div "Undo" at bounding box center [370, 673] width 58 height 23
click at [372, 562] on div "Undo" at bounding box center [370, 673] width 58 height 23
click at [377, 562] on div "Undo" at bounding box center [379, 674] width 24 height 10
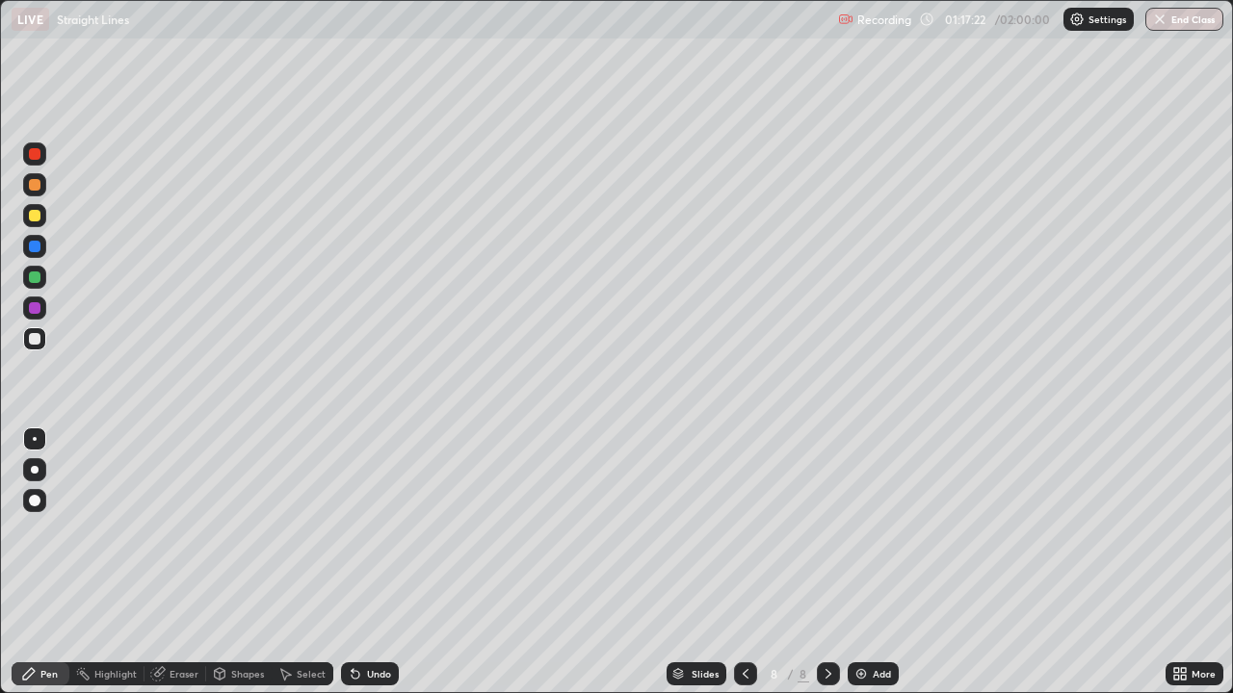
click at [380, 562] on div "Undo" at bounding box center [370, 673] width 58 height 23
click at [32, 219] on div at bounding box center [35, 216] width 12 height 12
click at [34, 189] on div at bounding box center [35, 185] width 12 height 12
click at [35, 341] on div at bounding box center [35, 339] width 12 height 12
click at [34, 214] on div at bounding box center [35, 216] width 12 height 12
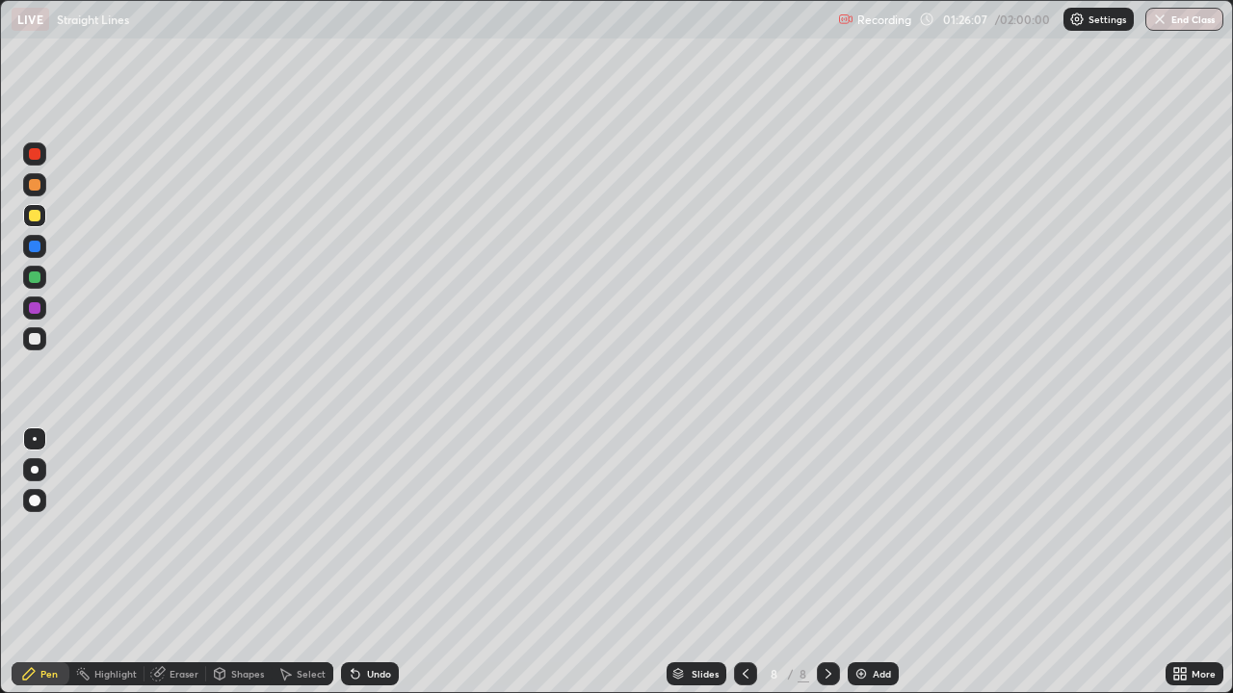
click at [352, 562] on icon at bounding box center [355, 675] width 8 height 8
click at [375, 562] on div "Undo" at bounding box center [370, 673] width 58 height 23
click at [38, 311] on div at bounding box center [35, 308] width 12 height 12
click at [362, 562] on div "Undo" at bounding box center [370, 673] width 58 height 23
click at [359, 562] on icon at bounding box center [355, 673] width 15 height 15
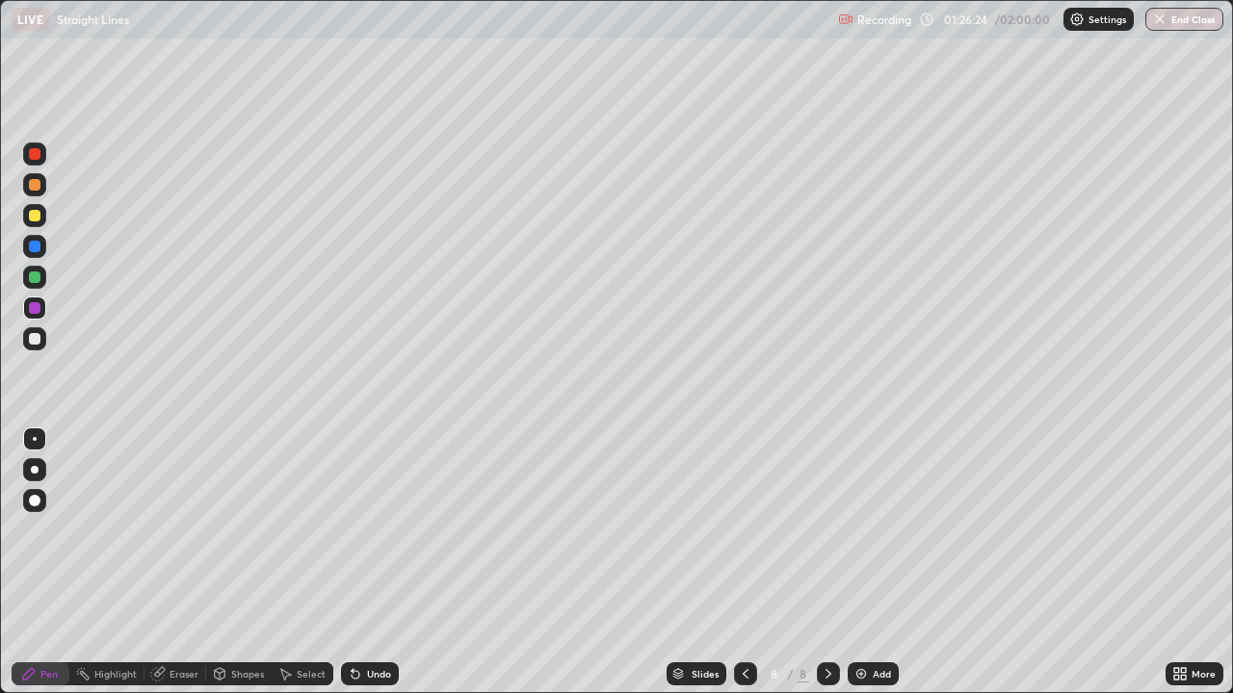
click at [361, 562] on div "Undo" at bounding box center [370, 673] width 58 height 23
click at [363, 562] on div "Undo" at bounding box center [370, 673] width 58 height 23
click at [41, 277] on div at bounding box center [34, 277] width 23 height 23
click at [177, 562] on div "Eraser" at bounding box center [183, 674] width 29 height 10
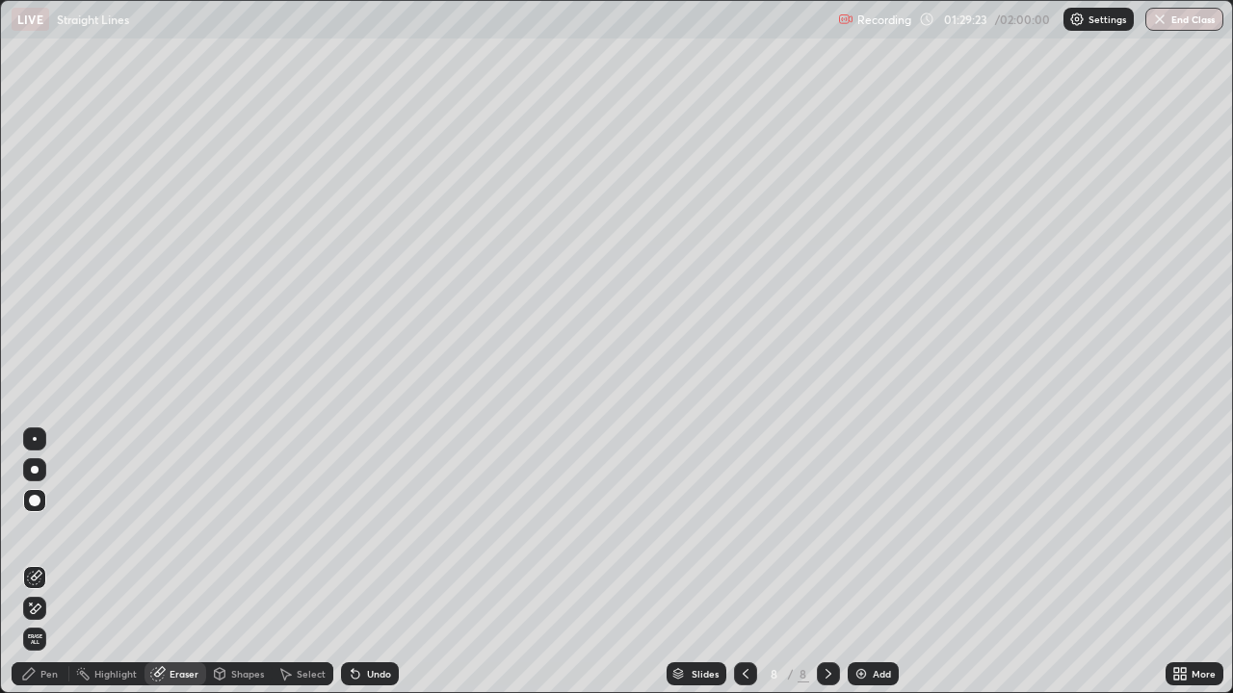
click at [53, 562] on div "Pen" at bounding box center [48, 674] width 17 height 10
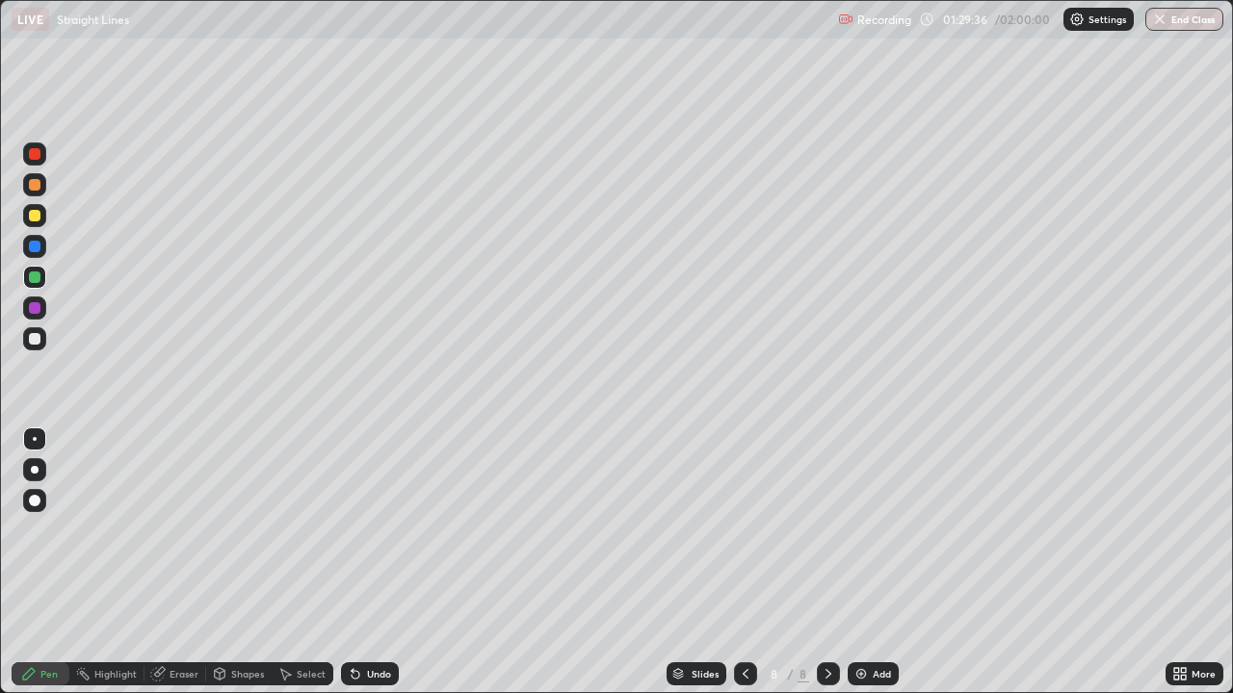
click at [38, 350] on div at bounding box center [34, 338] width 23 height 23
click at [34, 221] on div at bounding box center [35, 216] width 12 height 12
click at [369, 562] on div "Undo" at bounding box center [379, 674] width 24 height 10
click at [362, 562] on div "Undo" at bounding box center [370, 673] width 58 height 23
click at [862, 562] on img at bounding box center [860, 673] width 15 height 15
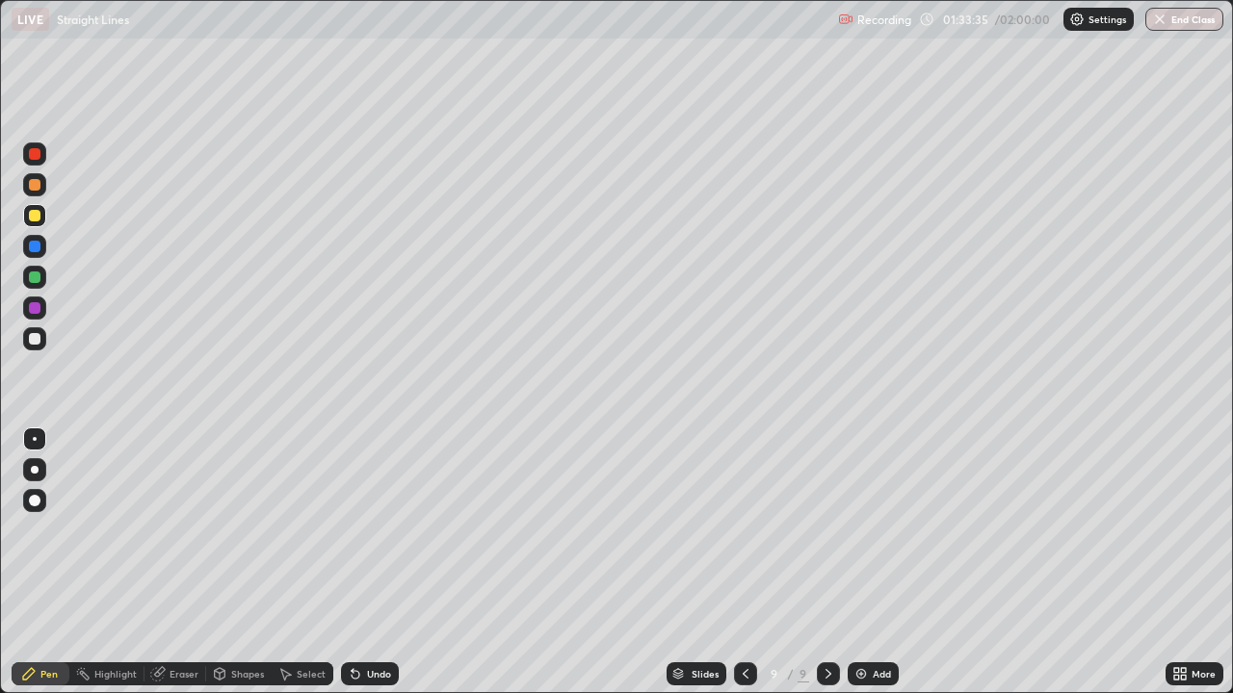
click at [29, 343] on div at bounding box center [34, 338] width 23 height 23
click at [36, 342] on div at bounding box center [35, 339] width 12 height 12
click at [738, 562] on icon at bounding box center [745, 673] width 15 height 15
click at [820, 562] on icon at bounding box center [827, 673] width 15 height 15
click at [371, 562] on div "Undo" at bounding box center [370, 673] width 58 height 23
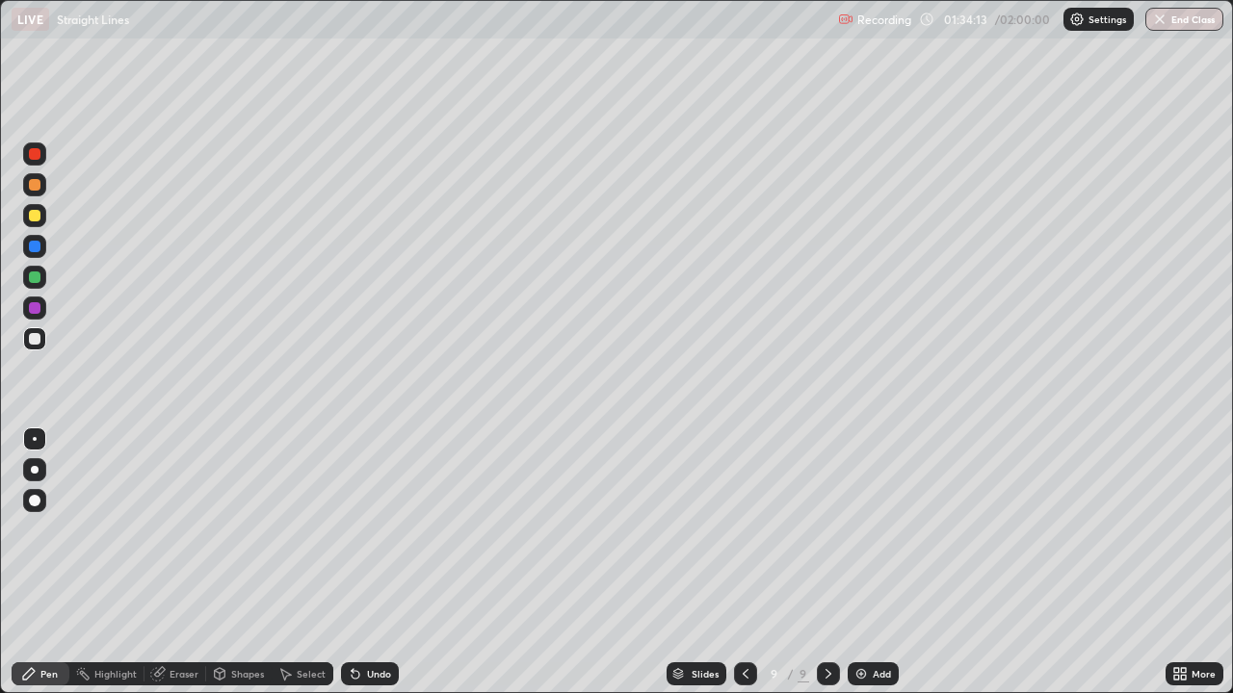
click at [366, 562] on div "Undo" at bounding box center [370, 673] width 58 height 23
click at [361, 562] on div "Undo" at bounding box center [370, 673] width 58 height 23
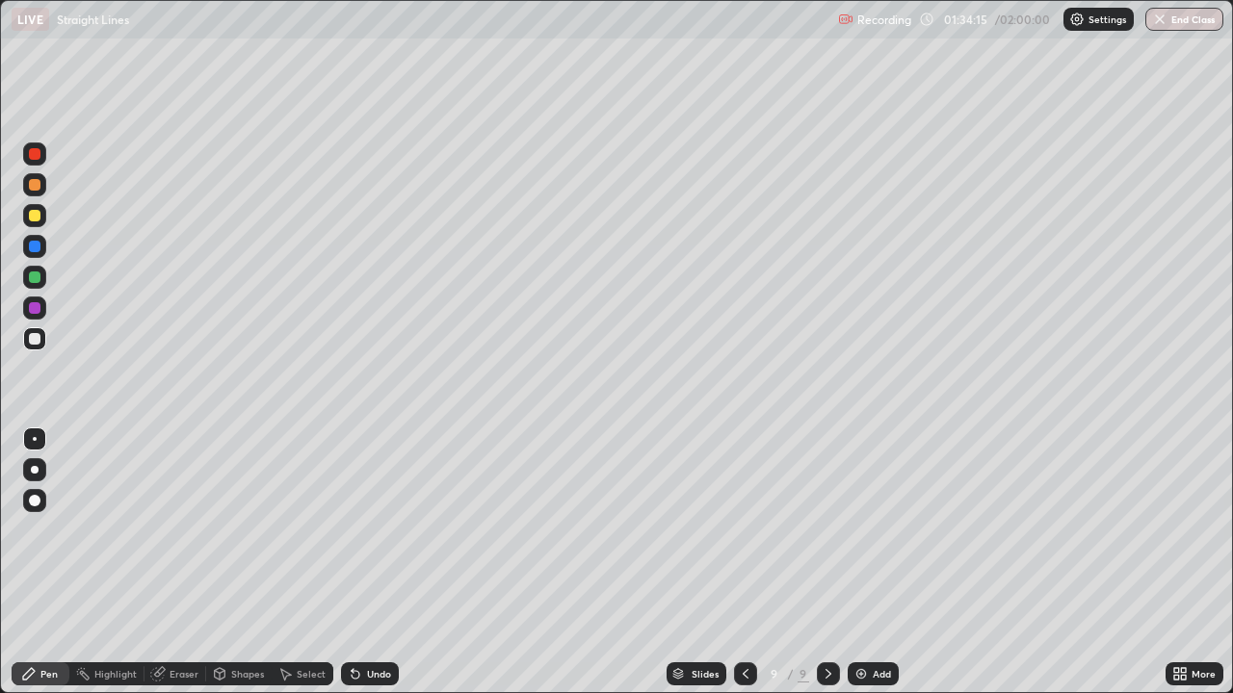
click at [353, 562] on icon at bounding box center [355, 675] width 8 height 8
click at [743, 562] on icon at bounding box center [745, 673] width 15 height 15
click at [828, 562] on icon at bounding box center [827, 673] width 15 height 15
click at [34, 277] on div at bounding box center [35, 278] width 12 height 12
click at [38, 343] on div at bounding box center [35, 339] width 12 height 12
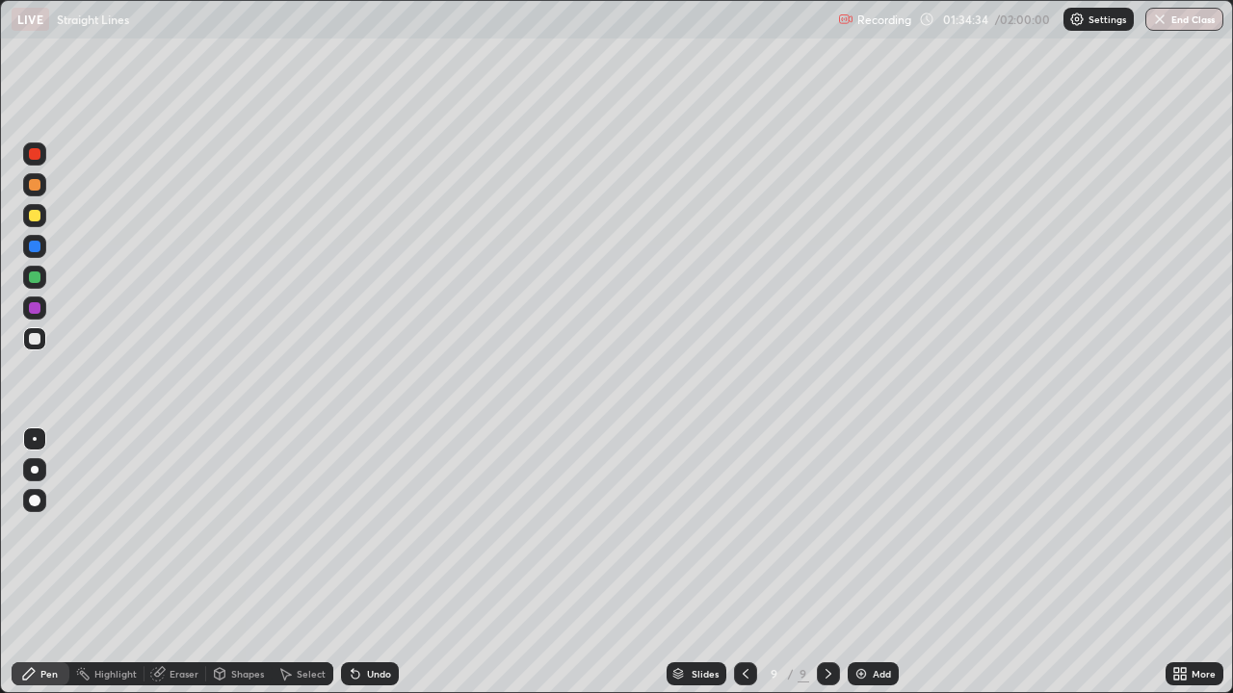
click at [29, 215] on div at bounding box center [35, 216] width 12 height 12
click at [358, 562] on icon at bounding box center [355, 673] width 15 height 15
click at [356, 562] on icon at bounding box center [355, 673] width 15 height 15
click at [351, 562] on icon at bounding box center [352, 670] width 2 height 2
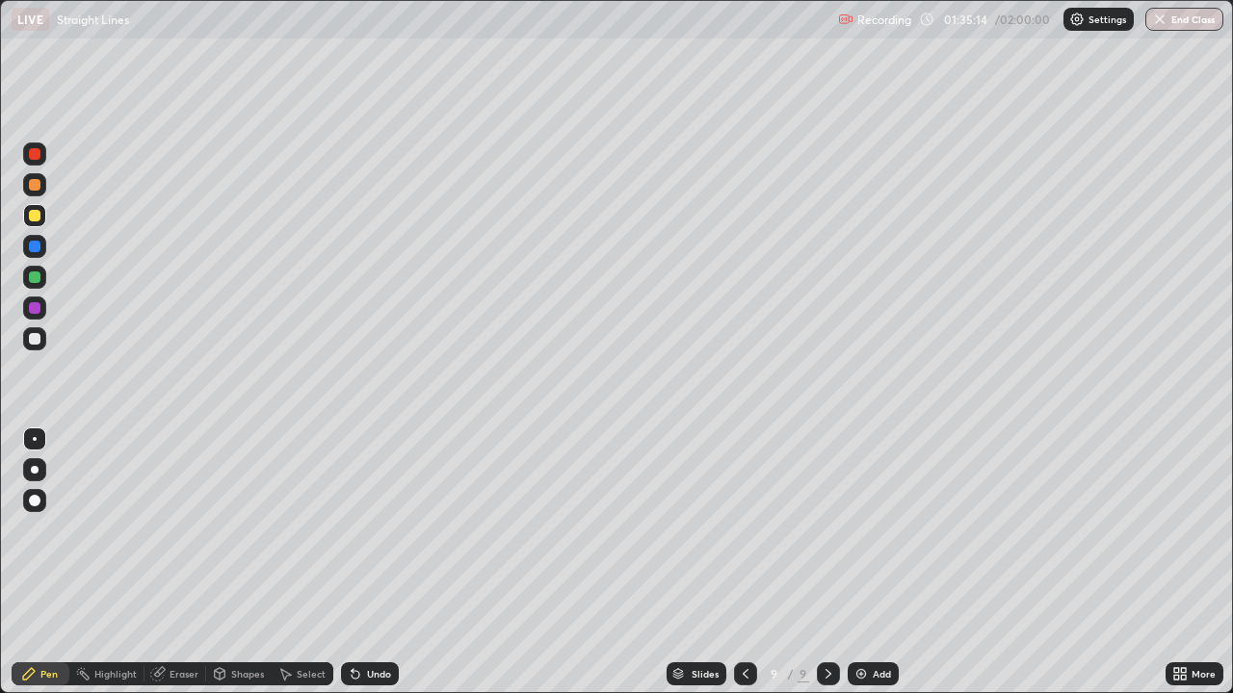
click at [361, 562] on div "Undo" at bounding box center [370, 673] width 58 height 23
click at [32, 341] on div at bounding box center [35, 339] width 12 height 12
click at [741, 562] on icon at bounding box center [745, 673] width 15 height 15
click at [743, 562] on icon at bounding box center [745, 673] width 15 height 15
click at [825, 562] on icon at bounding box center [828, 674] width 6 height 10
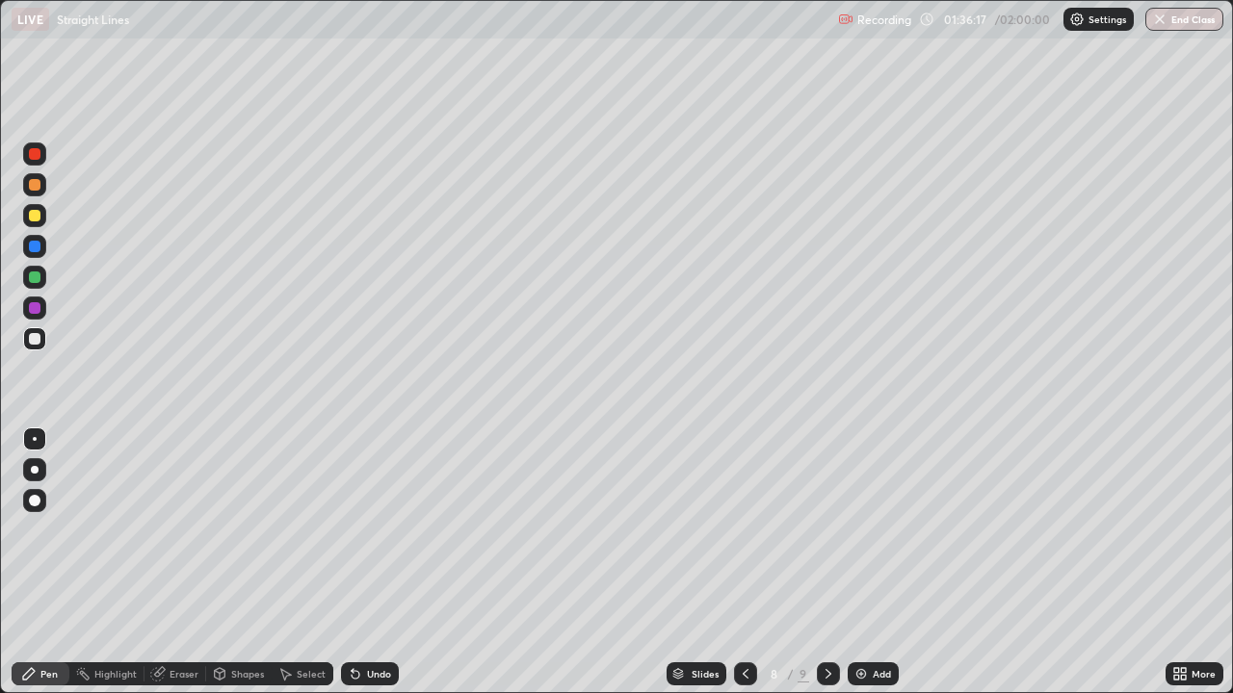
click at [825, 562] on icon at bounding box center [828, 674] width 6 height 10
click at [742, 562] on icon at bounding box center [745, 673] width 15 height 15
click at [375, 562] on div "Undo" at bounding box center [379, 674] width 24 height 10
click at [377, 562] on div "Undo" at bounding box center [379, 674] width 24 height 10
click at [374, 562] on div "Undo" at bounding box center [379, 674] width 24 height 10
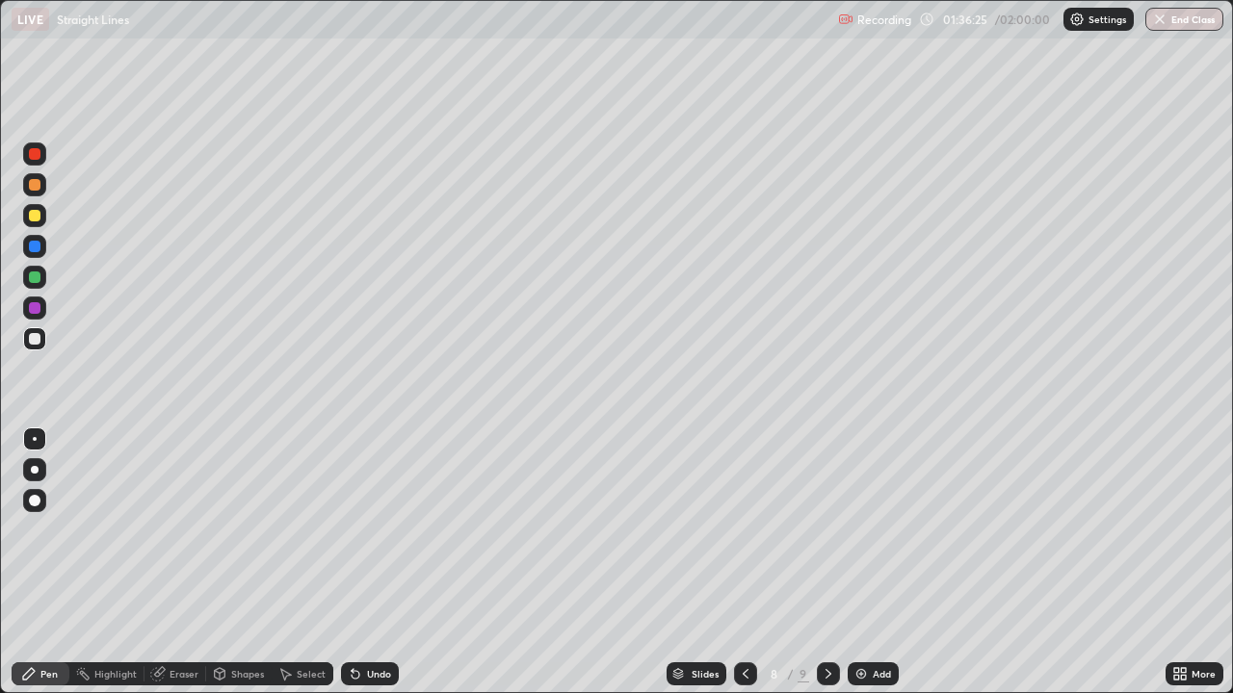
click at [374, 562] on div "Undo" at bounding box center [379, 674] width 24 height 10
click at [377, 562] on div "Undo" at bounding box center [379, 674] width 24 height 10
click at [818, 562] on div at bounding box center [828, 674] width 23 height 39
click at [740, 562] on div at bounding box center [745, 674] width 23 height 39
click at [351, 562] on icon at bounding box center [352, 670] width 2 height 2
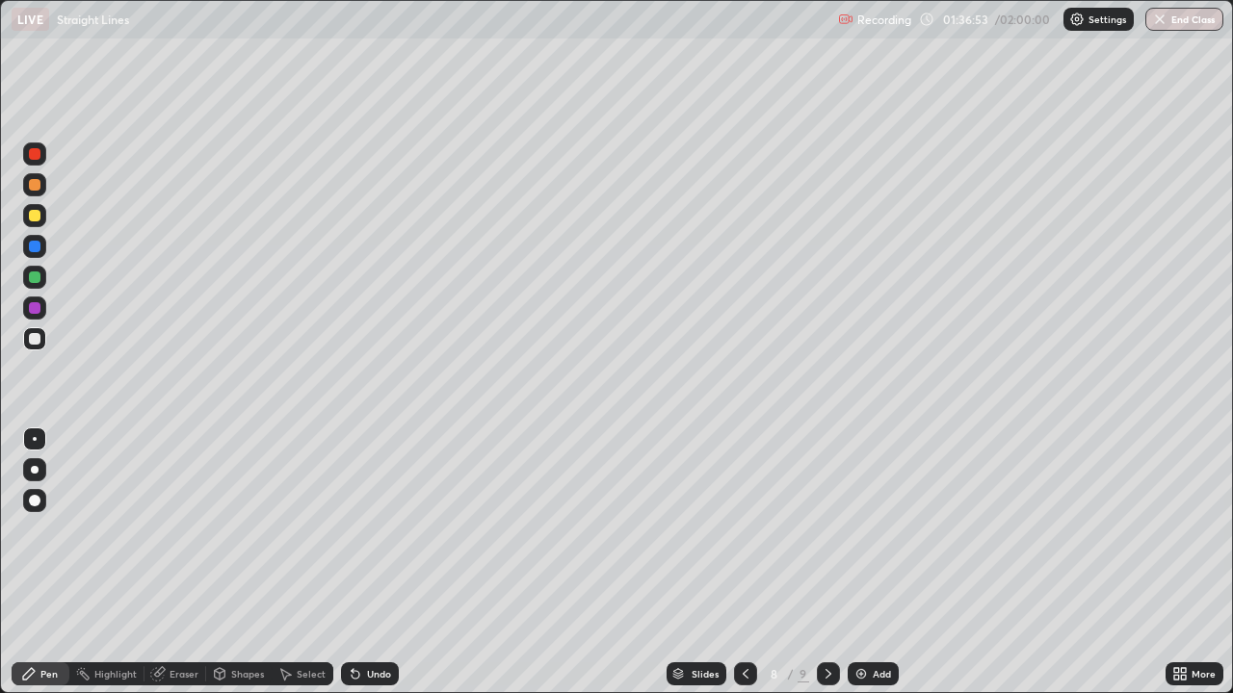
click at [825, 562] on icon at bounding box center [828, 674] width 6 height 10
click at [752, 562] on div at bounding box center [745, 673] width 23 height 23
click at [817, 562] on div at bounding box center [828, 673] width 23 height 23
click at [740, 562] on icon at bounding box center [745, 673] width 15 height 15
click at [826, 562] on icon at bounding box center [827, 673] width 15 height 15
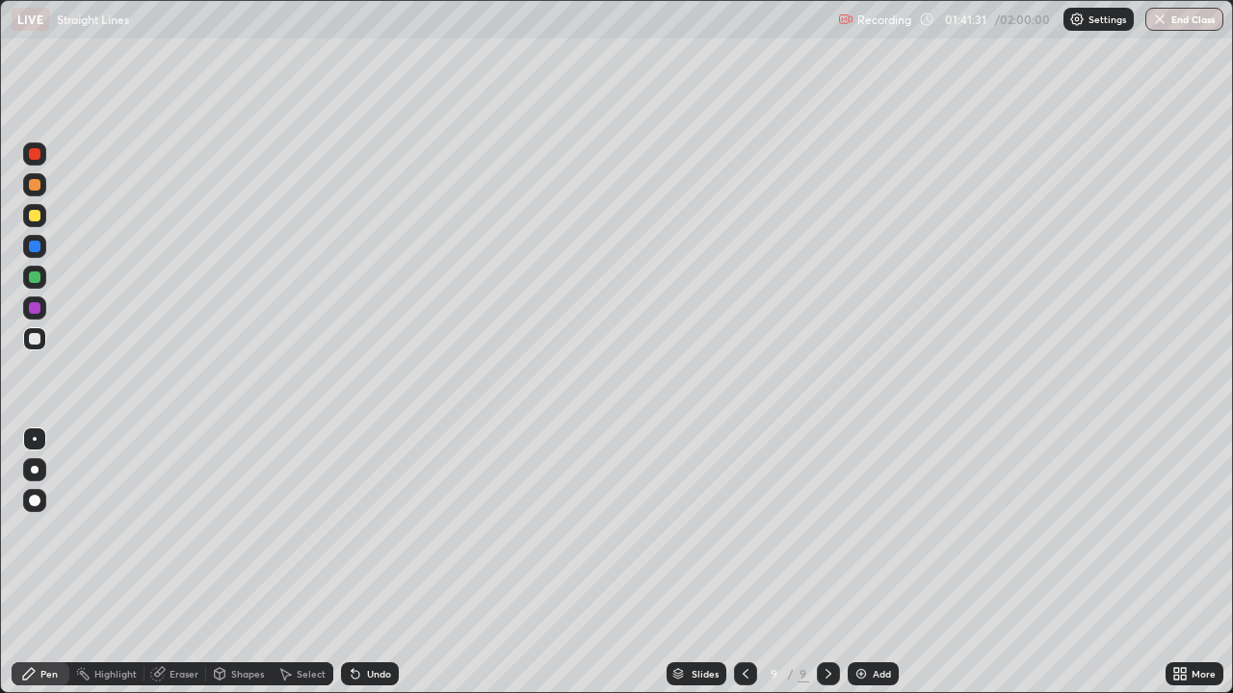
click at [862, 562] on img at bounding box center [860, 673] width 15 height 15
click at [35, 217] on div at bounding box center [35, 216] width 12 height 12
click at [32, 340] on div at bounding box center [35, 339] width 12 height 12
click at [360, 562] on div "Undo" at bounding box center [370, 673] width 58 height 23
click at [363, 562] on div "Undo" at bounding box center [370, 673] width 58 height 23
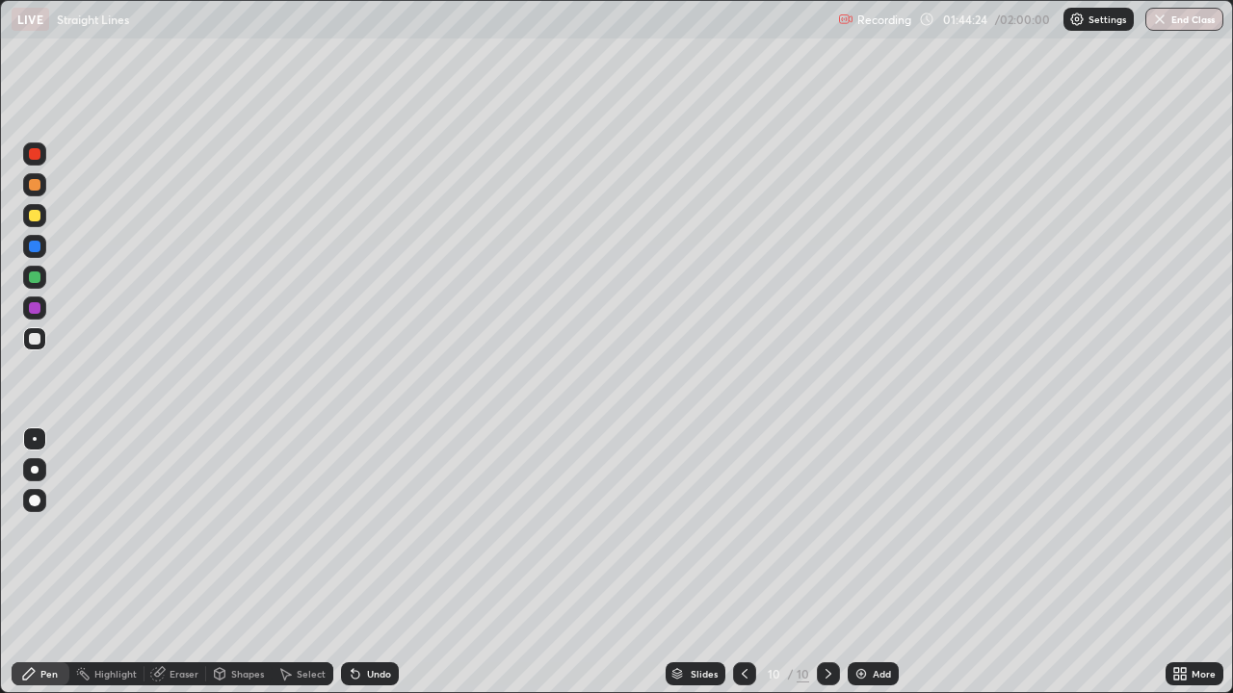
click at [360, 562] on div "Undo" at bounding box center [370, 673] width 58 height 23
click at [362, 562] on div "Undo" at bounding box center [370, 673] width 58 height 23
click at [354, 562] on icon at bounding box center [355, 675] width 8 height 8
click at [351, 562] on icon at bounding box center [355, 675] width 8 height 8
click at [351, 562] on icon at bounding box center [352, 670] width 2 height 2
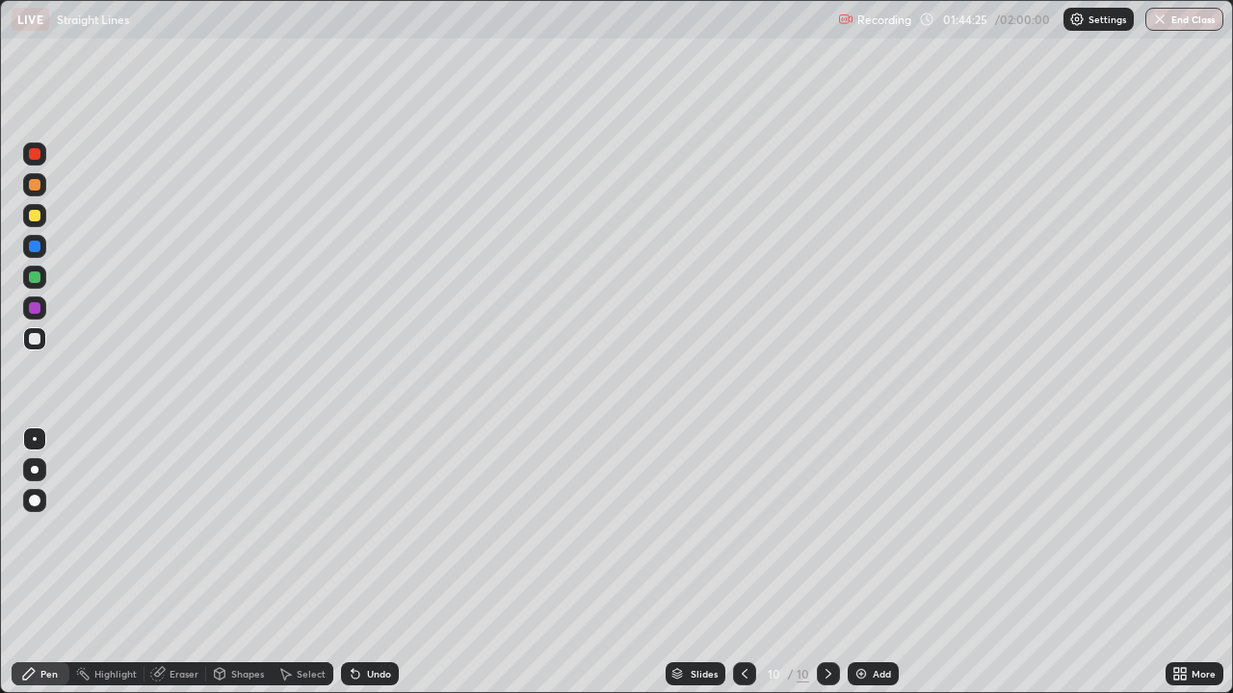
click at [351, 562] on icon at bounding box center [352, 670] width 2 height 2
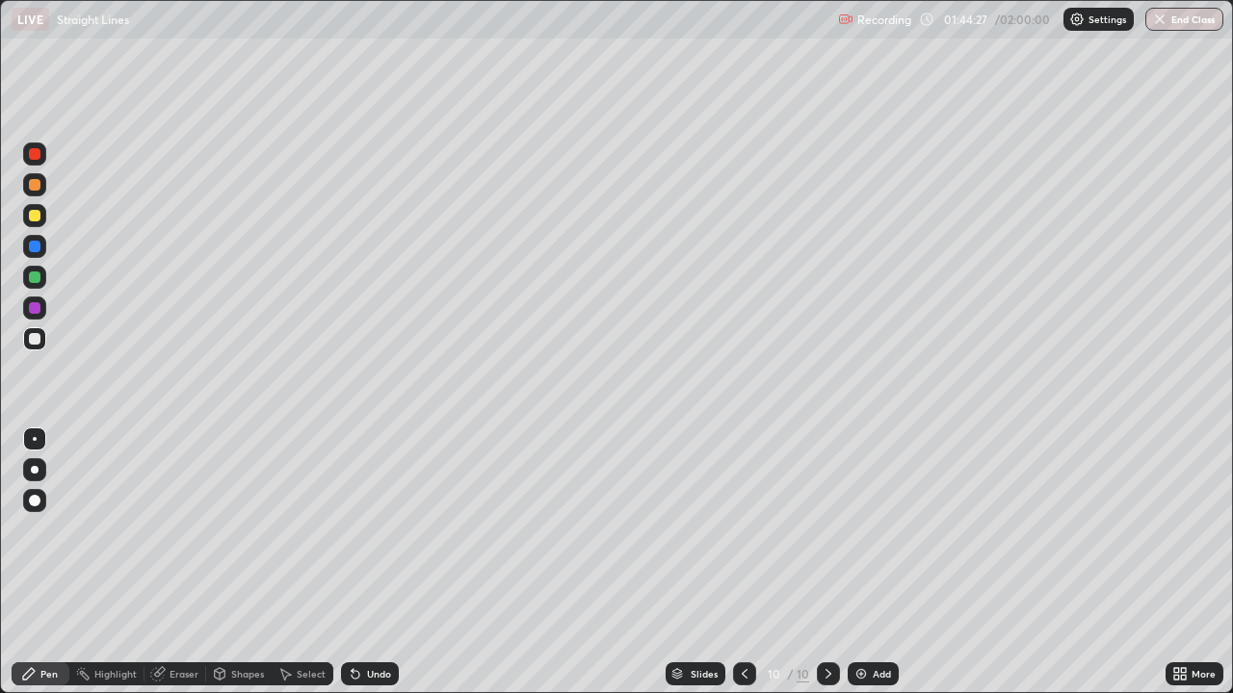
click at [351, 562] on icon at bounding box center [352, 670] width 2 height 2
click at [360, 562] on div "Undo" at bounding box center [370, 673] width 58 height 23
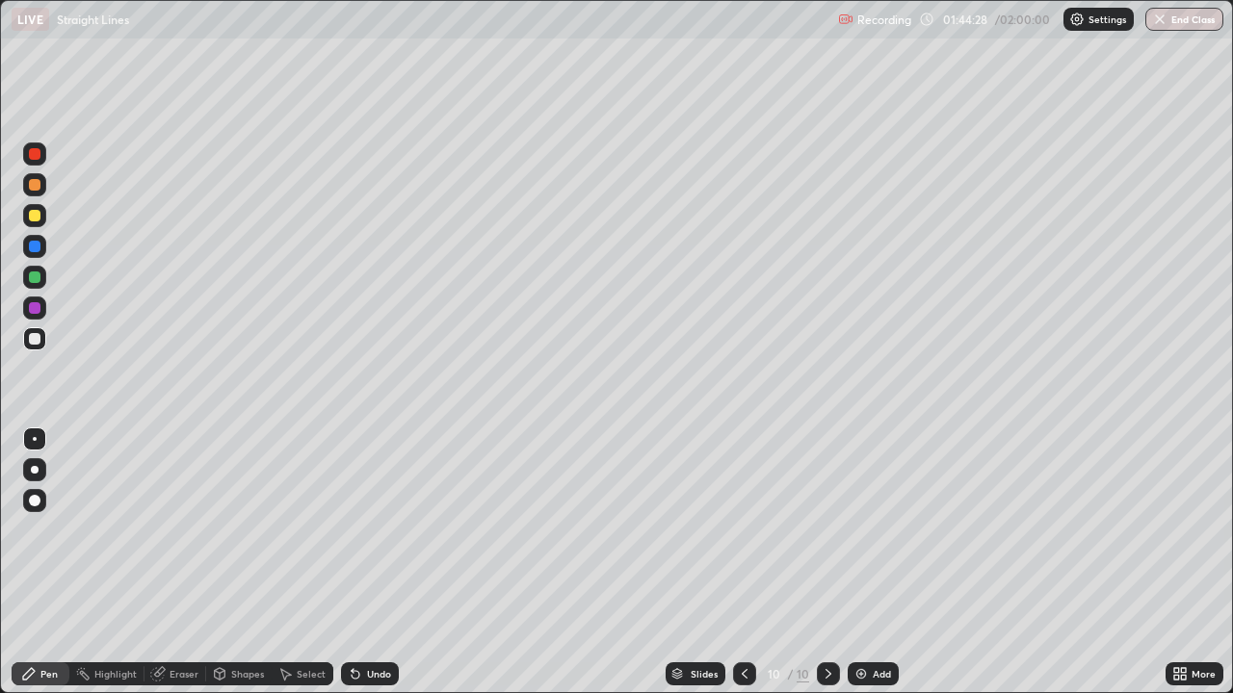
click at [360, 562] on div "Undo" at bounding box center [370, 673] width 58 height 23
click at [363, 562] on div "Undo" at bounding box center [370, 673] width 58 height 23
click at [361, 562] on div "Undo" at bounding box center [370, 673] width 58 height 23
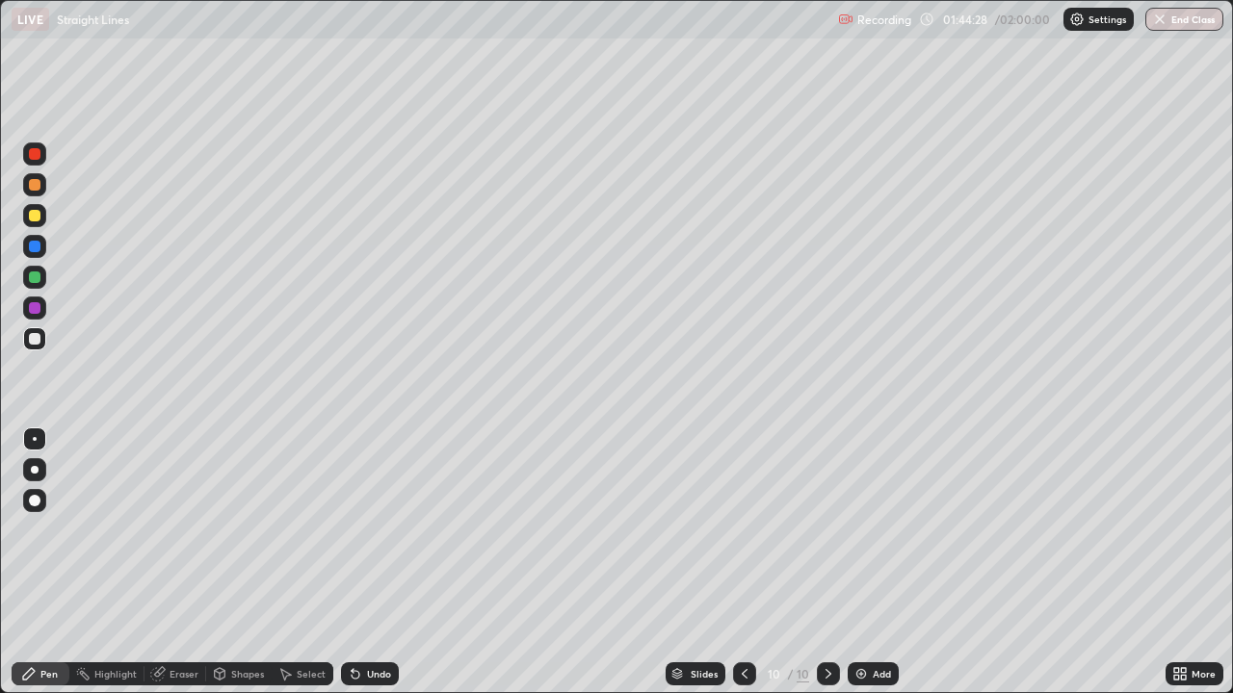
click at [367, 562] on div "Undo" at bounding box center [379, 674] width 24 height 10
click at [369, 562] on div "Undo" at bounding box center [370, 673] width 58 height 23
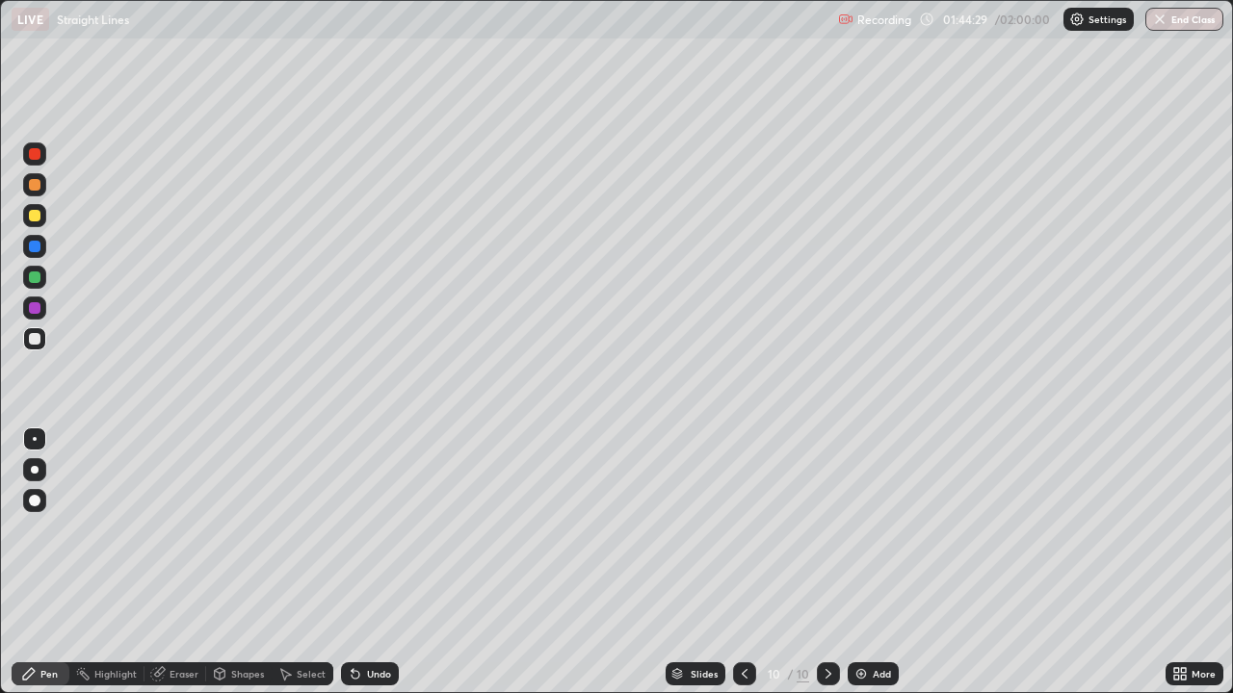
click at [369, 562] on div "Undo" at bounding box center [370, 673] width 58 height 23
click at [365, 562] on div "Undo" at bounding box center [370, 673] width 58 height 23
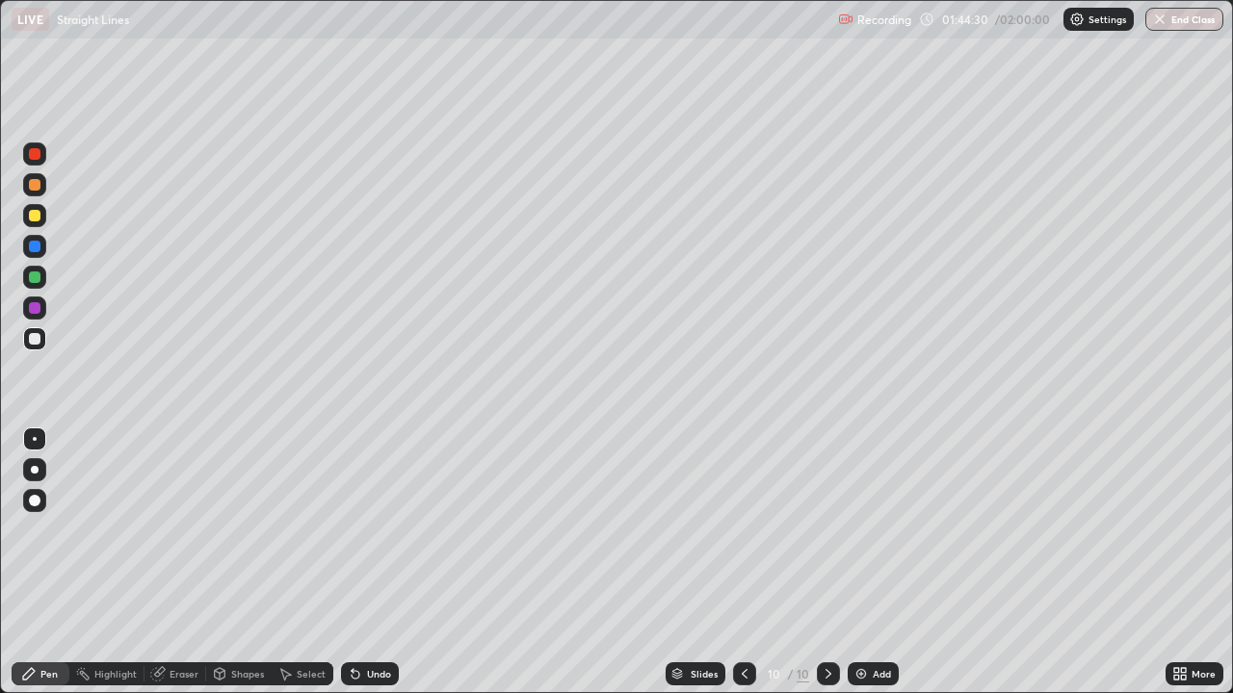
click at [365, 562] on div "Undo" at bounding box center [370, 673] width 58 height 23
click at [359, 562] on div "Undo" at bounding box center [370, 673] width 58 height 23
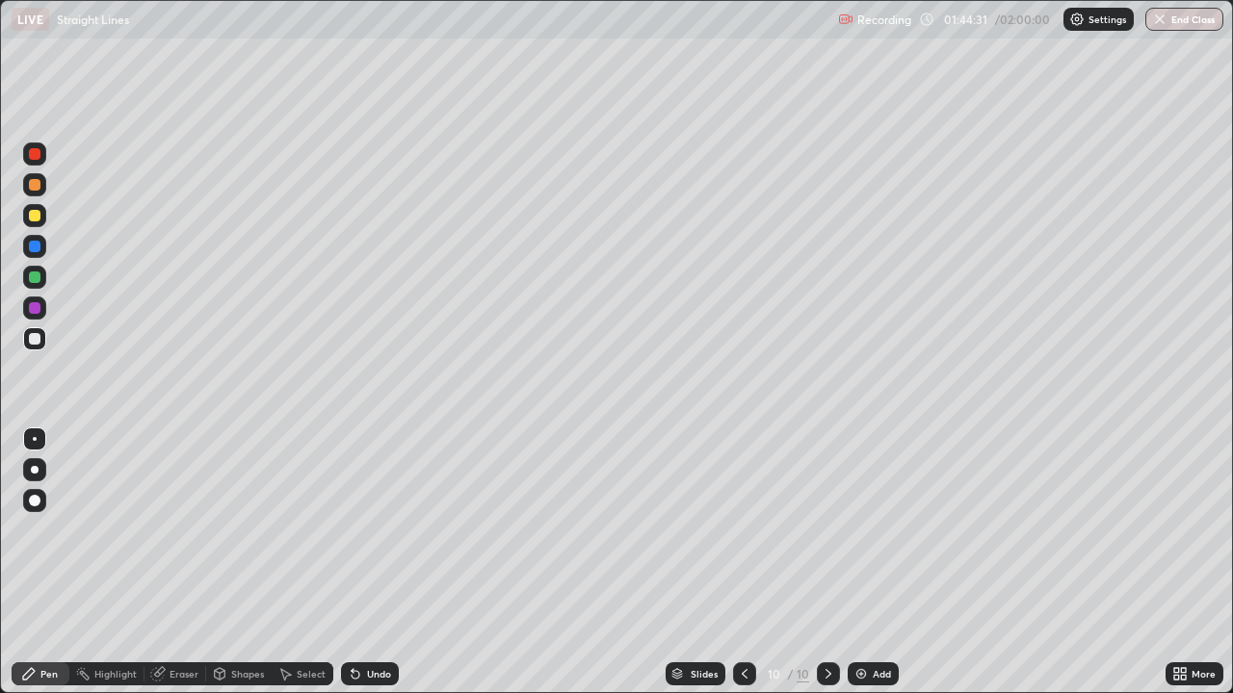
click at [351, 562] on icon at bounding box center [352, 670] width 2 height 2
click at [358, 562] on div "Undo" at bounding box center [370, 673] width 58 height 23
click at [351, 562] on icon at bounding box center [352, 670] width 2 height 2
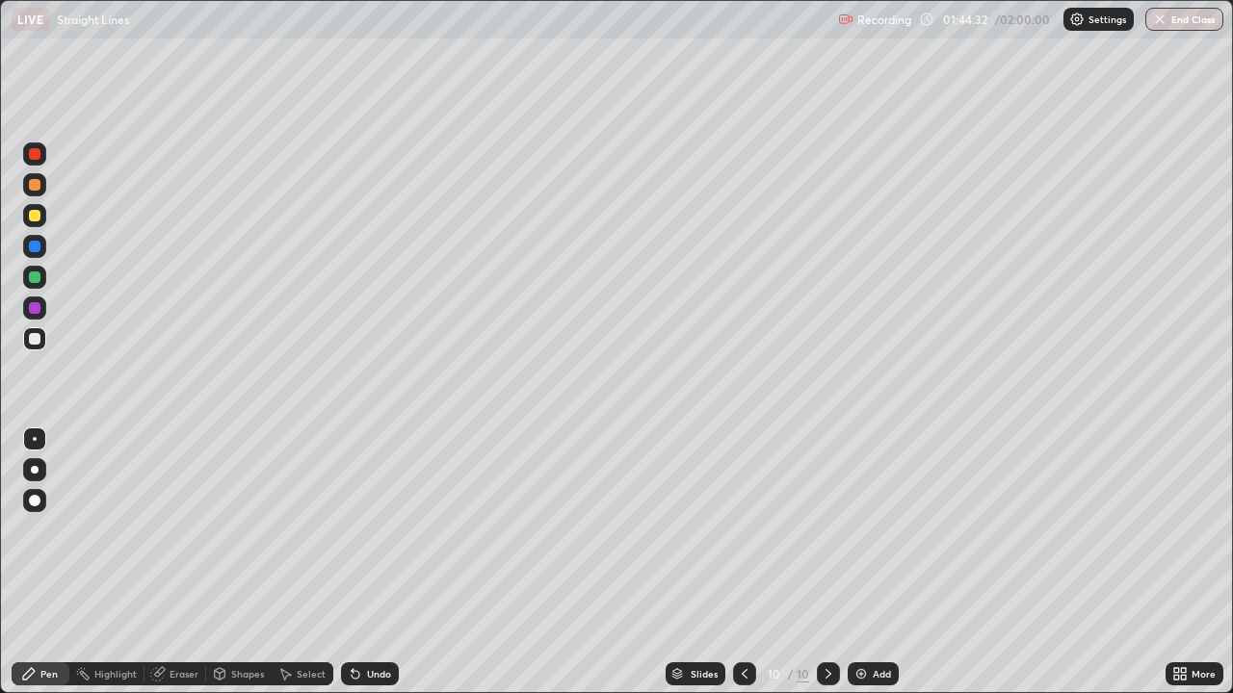
click at [351, 562] on icon at bounding box center [352, 670] width 2 height 2
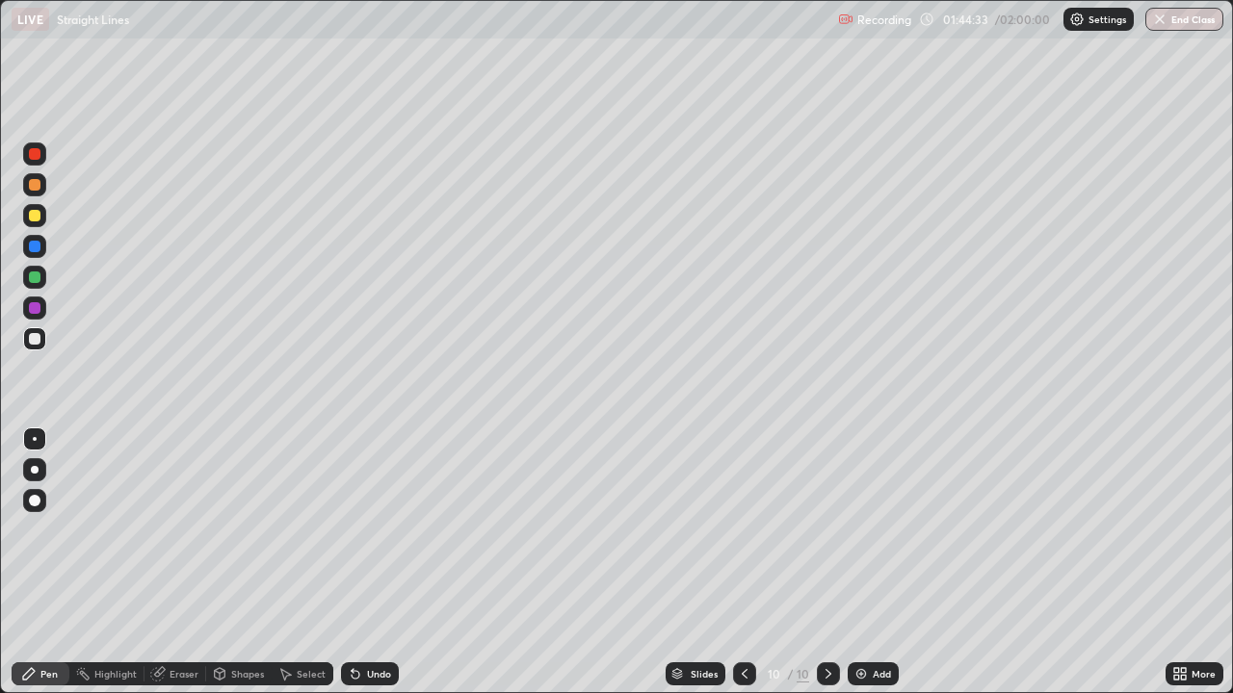
click at [351, 562] on icon at bounding box center [352, 670] width 2 height 2
click at [367, 562] on div "Undo" at bounding box center [379, 674] width 24 height 10
click at [39, 277] on div at bounding box center [35, 278] width 12 height 12
click at [169, 562] on div "Eraser" at bounding box center [183, 674] width 29 height 10
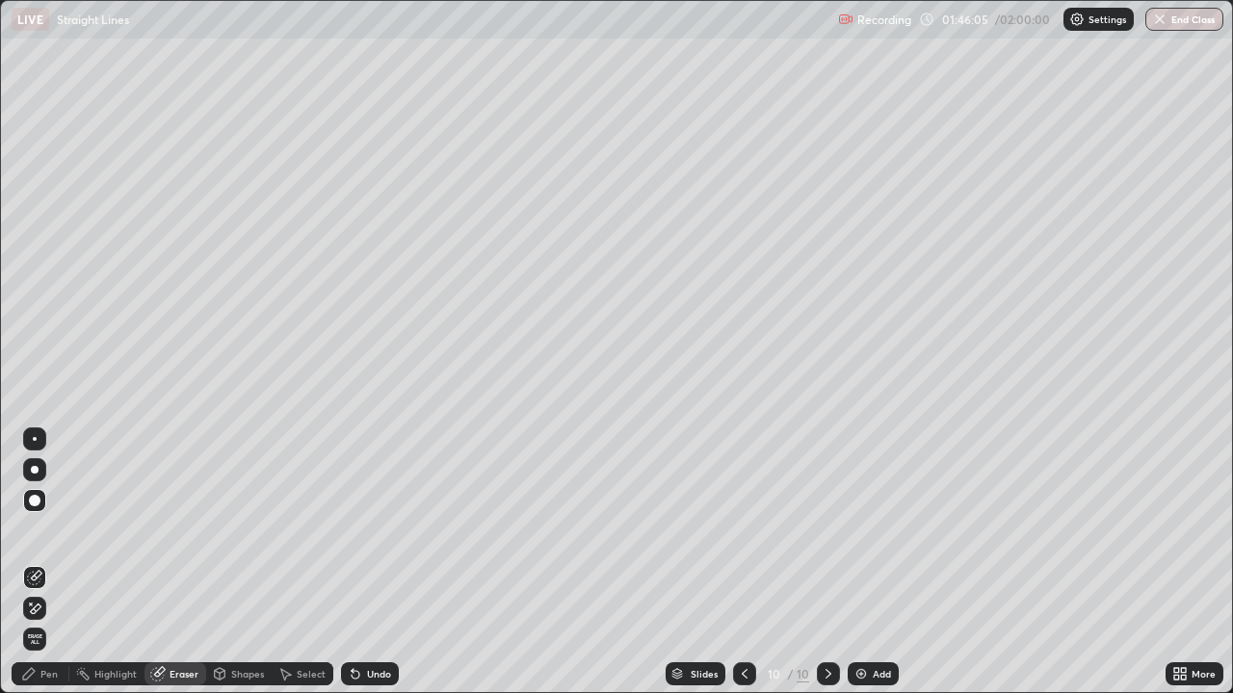
click at [43, 562] on div "Pen" at bounding box center [41, 673] width 58 height 23
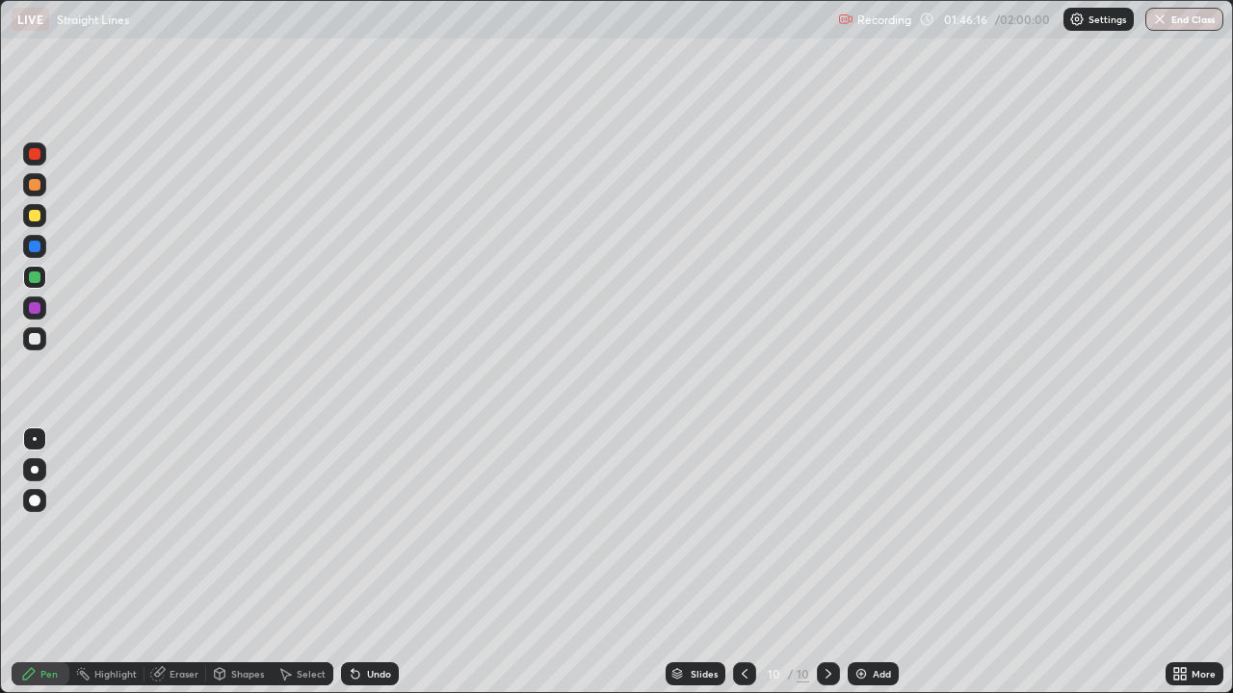
click at [39, 338] on div at bounding box center [35, 339] width 12 height 12
click at [36, 218] on div at bounding box center [35, 216] width 12 height 12
click at [868, 562] on div "Add" at bounding box center [872, 673] width 51 height 23
click at [39, 338] on div at bounding box center [35, 339] width 12 height 12
click at [375, 562] on div "Undo" at bounding box center [379, 674] width 24 height 10
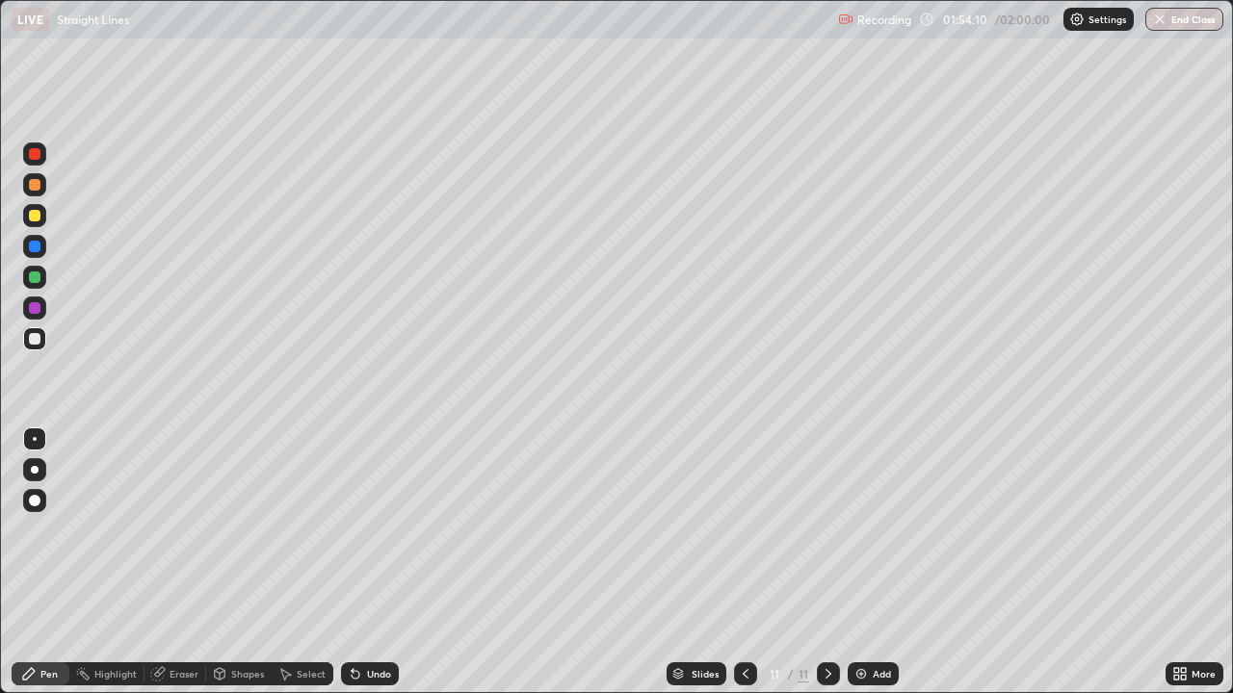
click at [373, 562] on div "Undo" at bounding box center [379, 674] width 24 height 10
click at [1182, 26] on button "End Class" at bounding box center [1185, 19] width 76 height 23
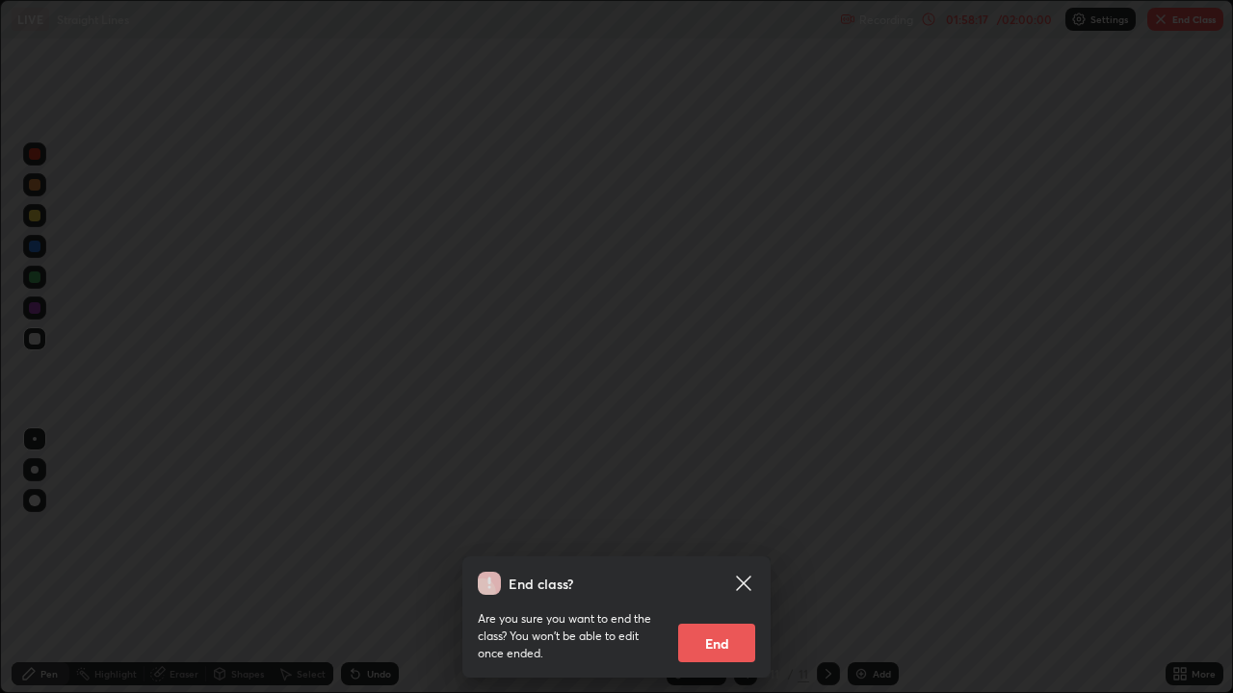
click at [705, 562] on button "End" at bounding box center [716, 643] width 77 height 39
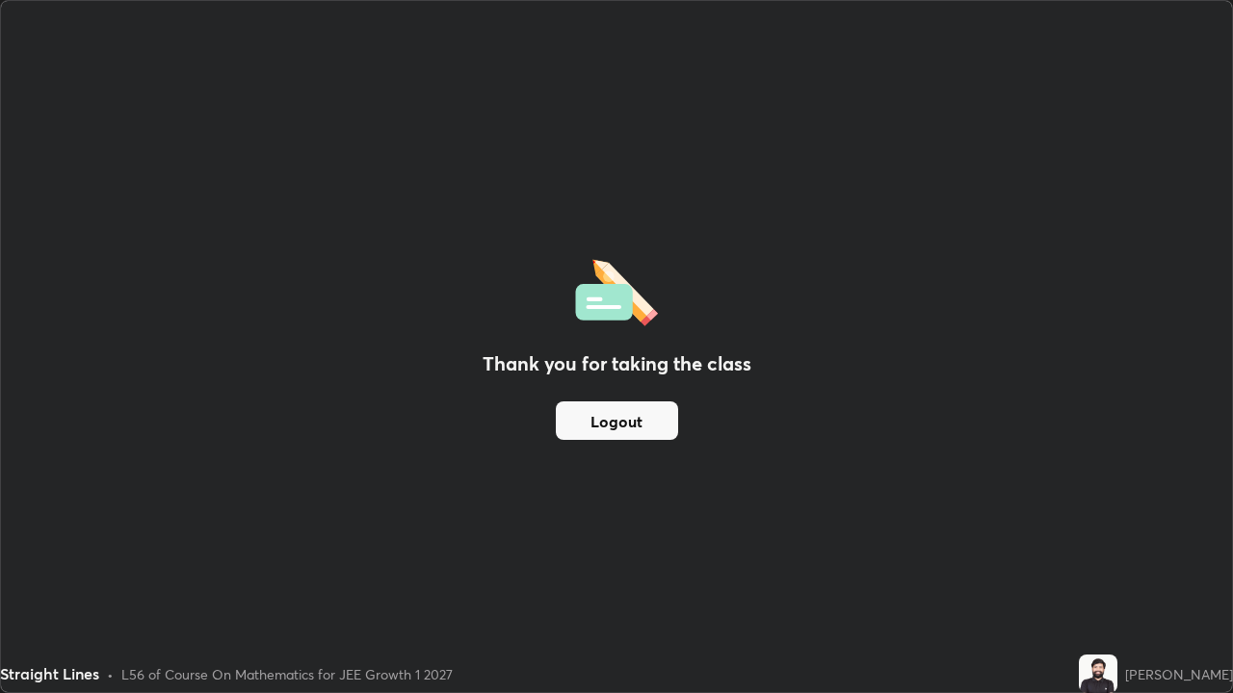
click at [640, 429] on button "Logout" at bounding box center [617, 421] width 122 height 39
